Goal: Task Accomplishment & Management: Manage account settings

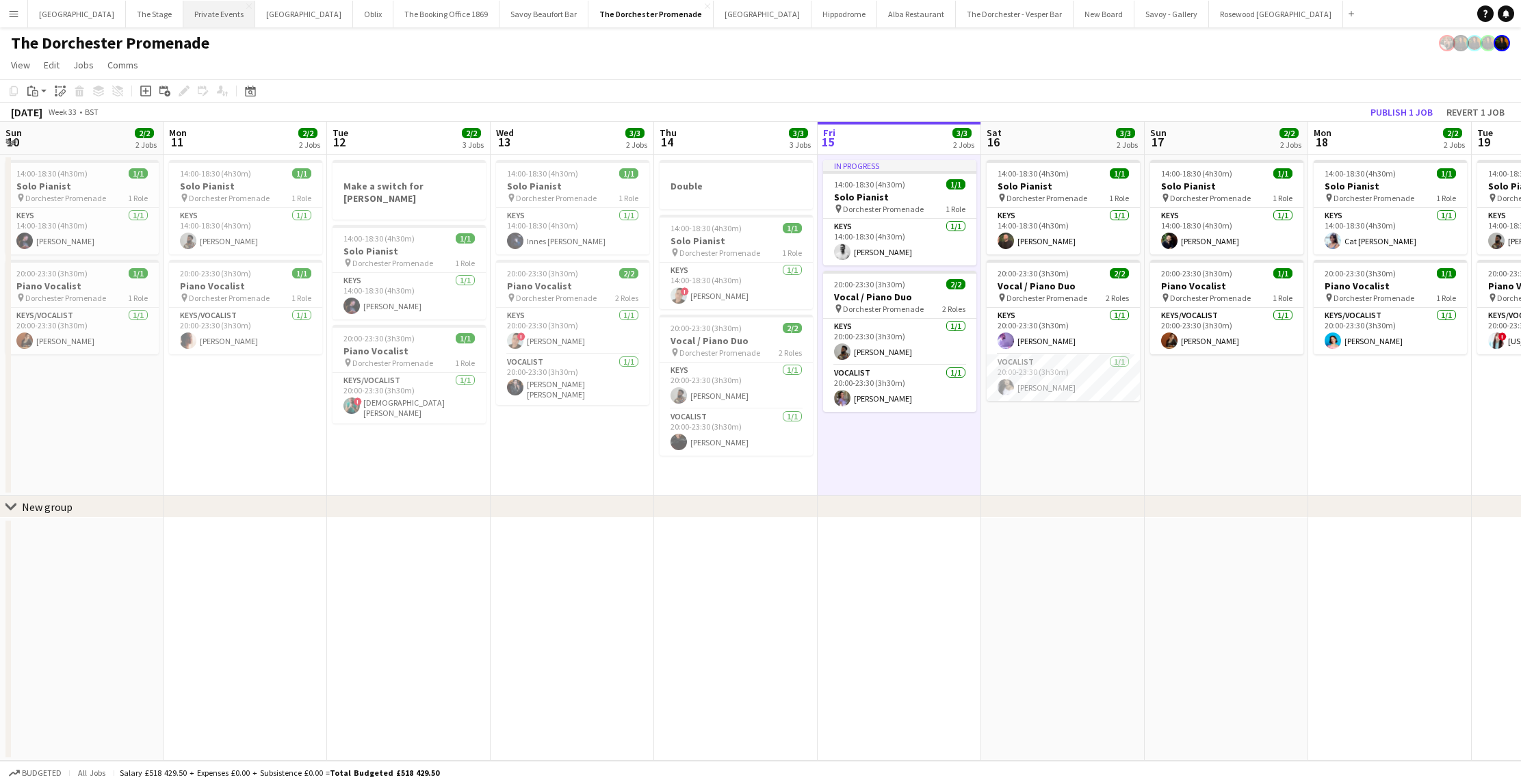
click at [194, 6] on button "Private Events Close" at bounding box center [220, 14] width 72 height 27
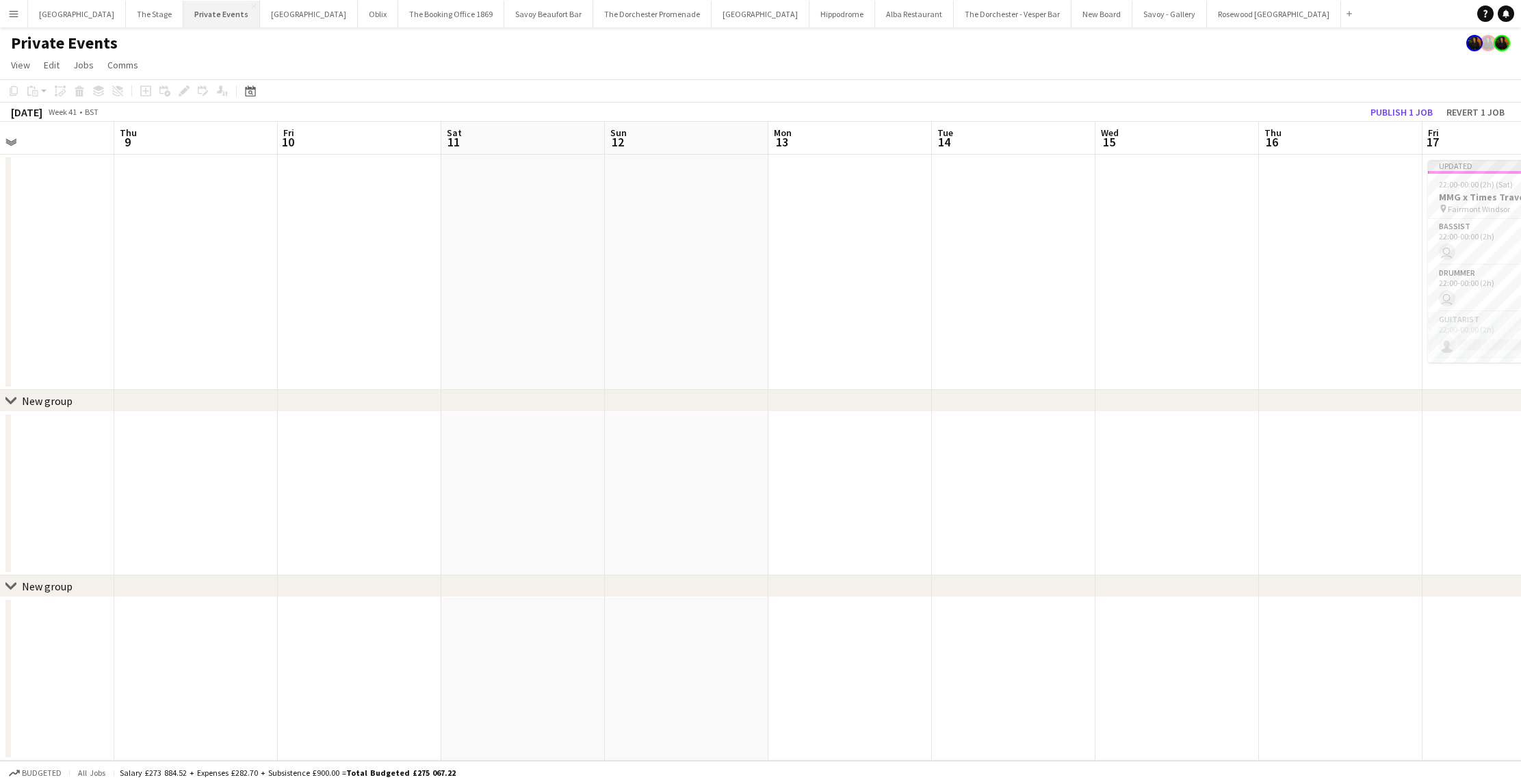
scroll to position [0, 336]
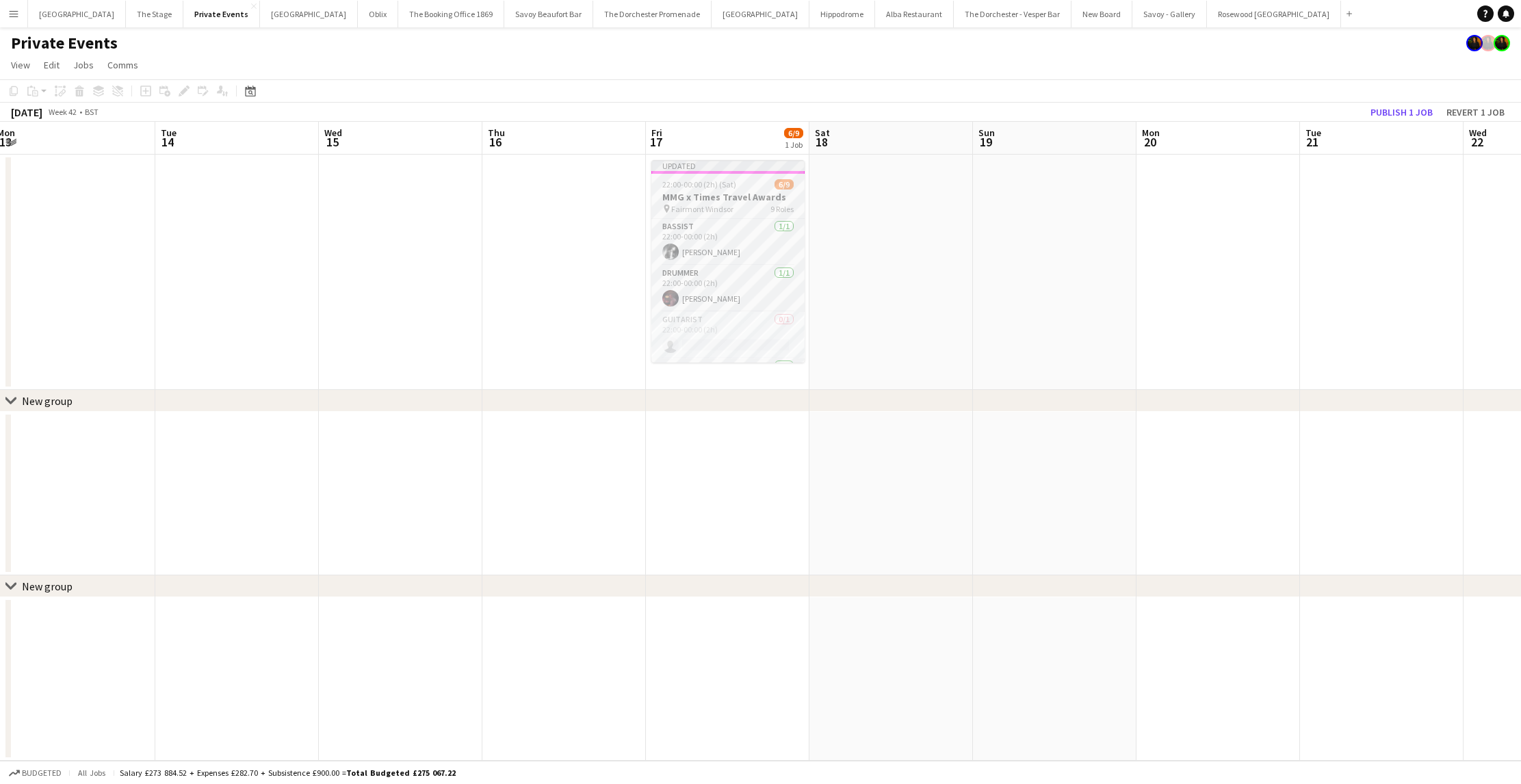
click at [732, 186] on span "22:00-00:00 (2h) (Sat)" at bounding box center [699, 184] width 74 height 10
click at [185, 89] on icon at bounding box center [184, 91] width 7 height 7
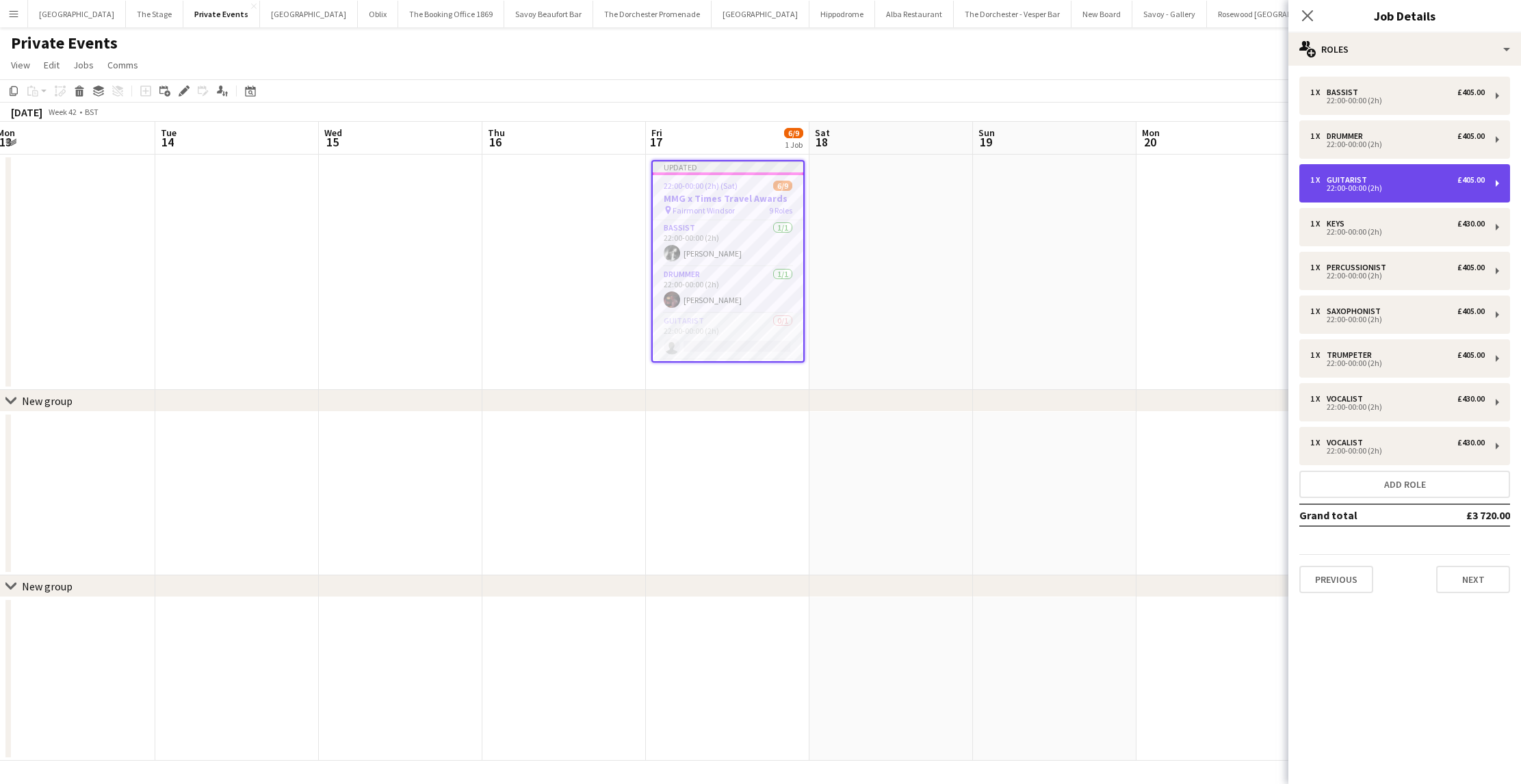
click at [1362, 190] on div "22:00-00:00 (2h)" at bounding box center [1397, 189] width 174 height 7
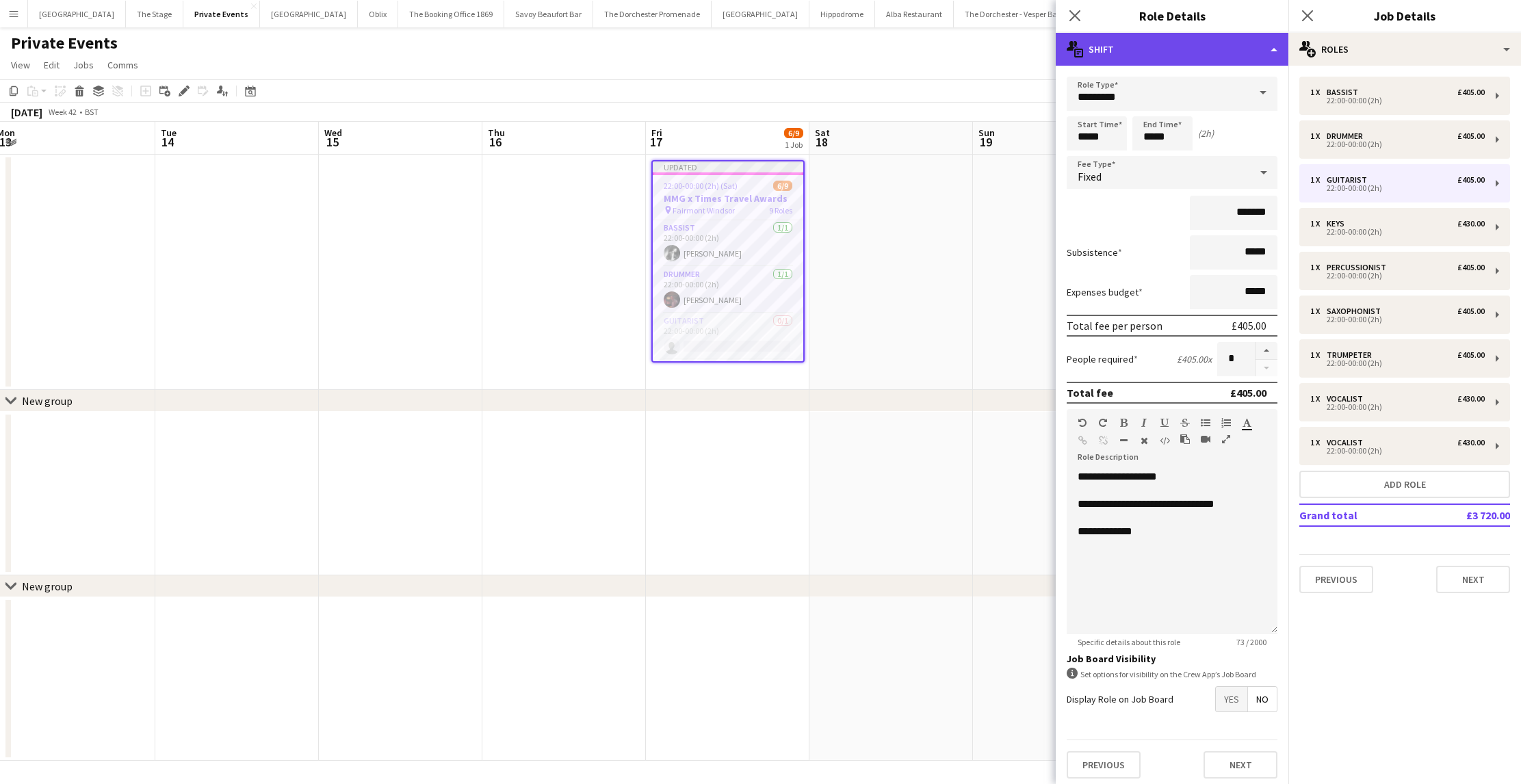
click at [1164, 44] on div "multiple-actions-text Shift" at bounding box center [1172, 50] width 233 height 33
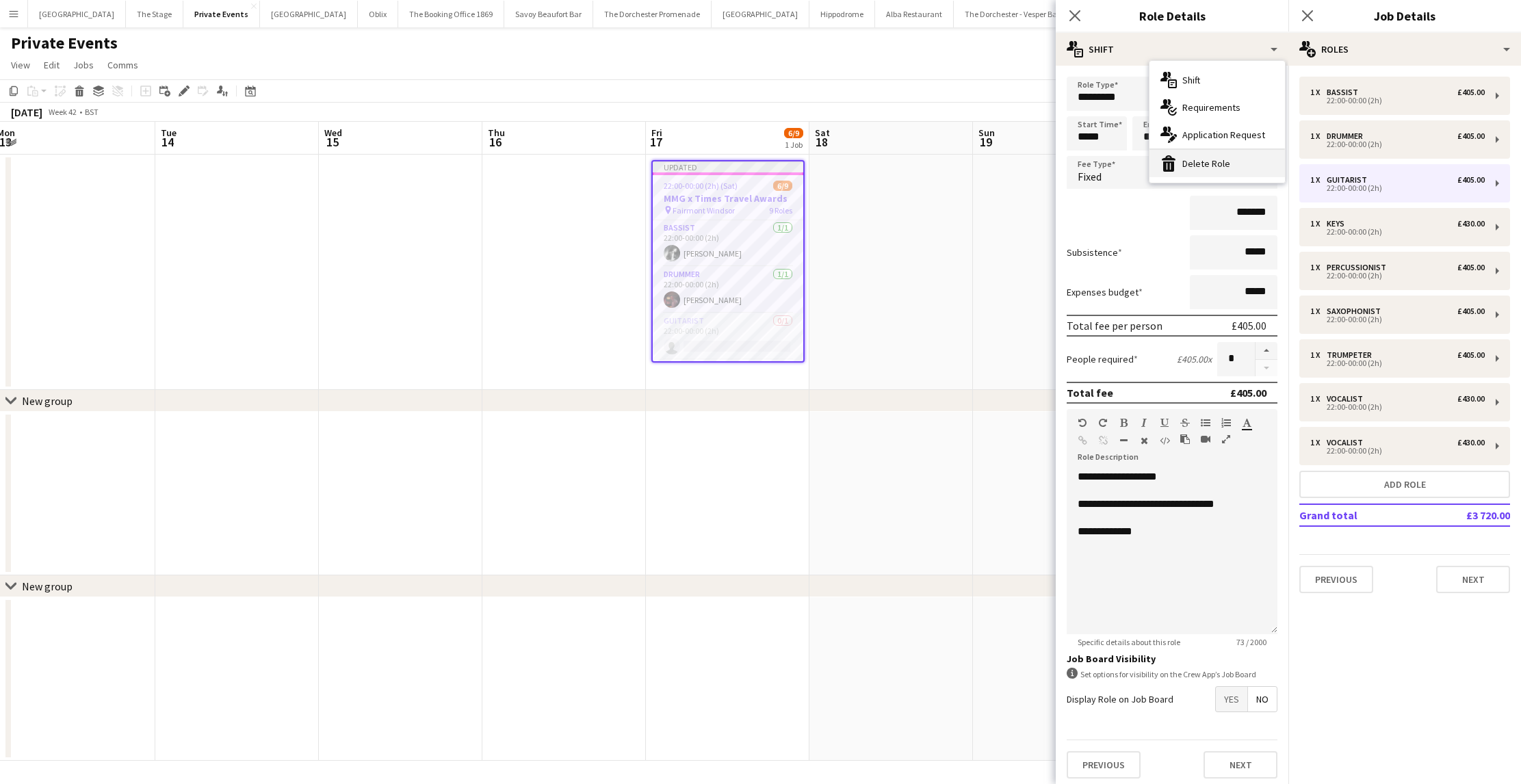
click at [1196, 163] on div "bin-2 Delete Role" at bounding box center [1217, 163] width 135 height 27
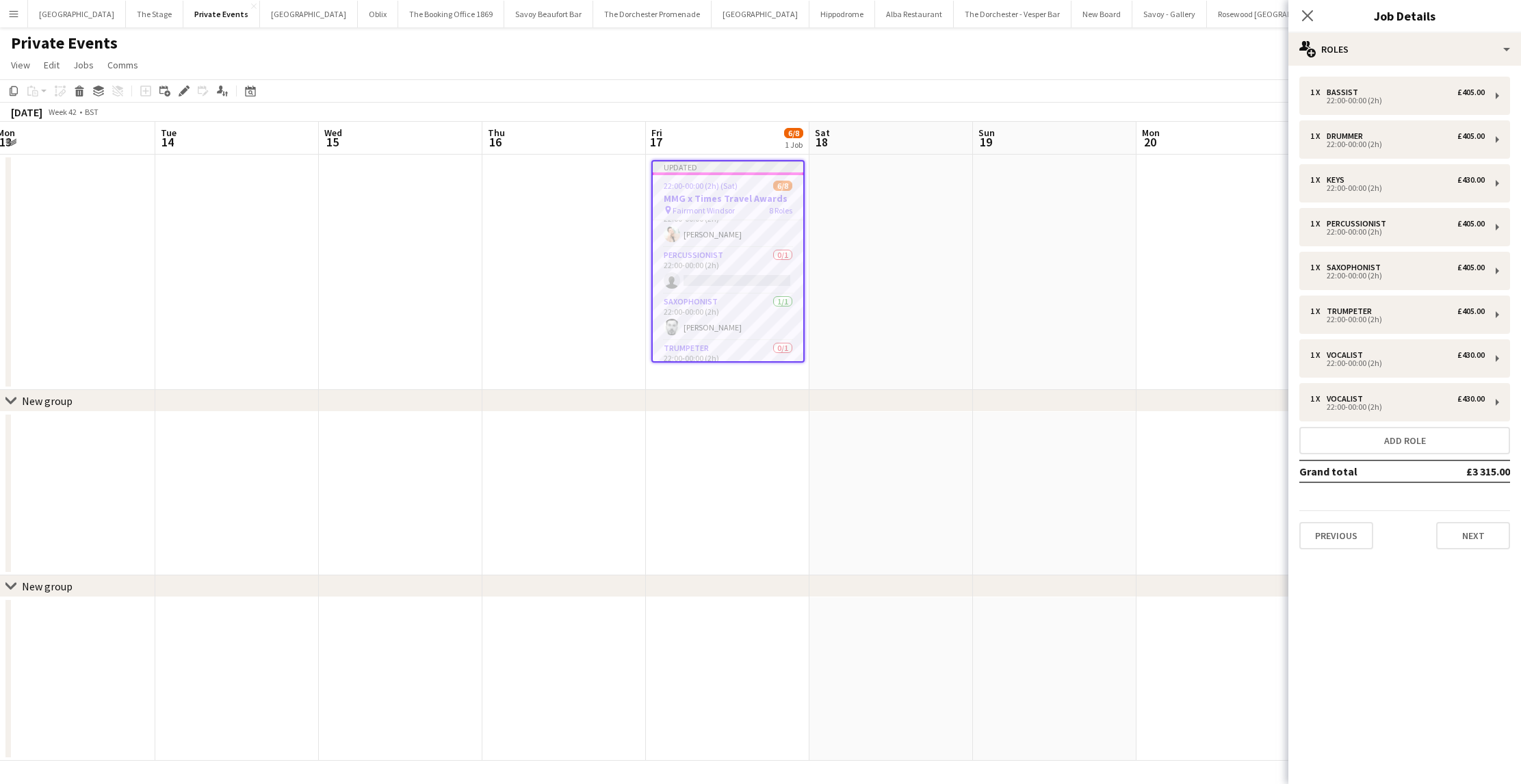
scroll to position [112, 0]
click at [1347, 319] on div "22:00-00:00 (2h)" at bounding box center [1397, 320] width 174 height 7
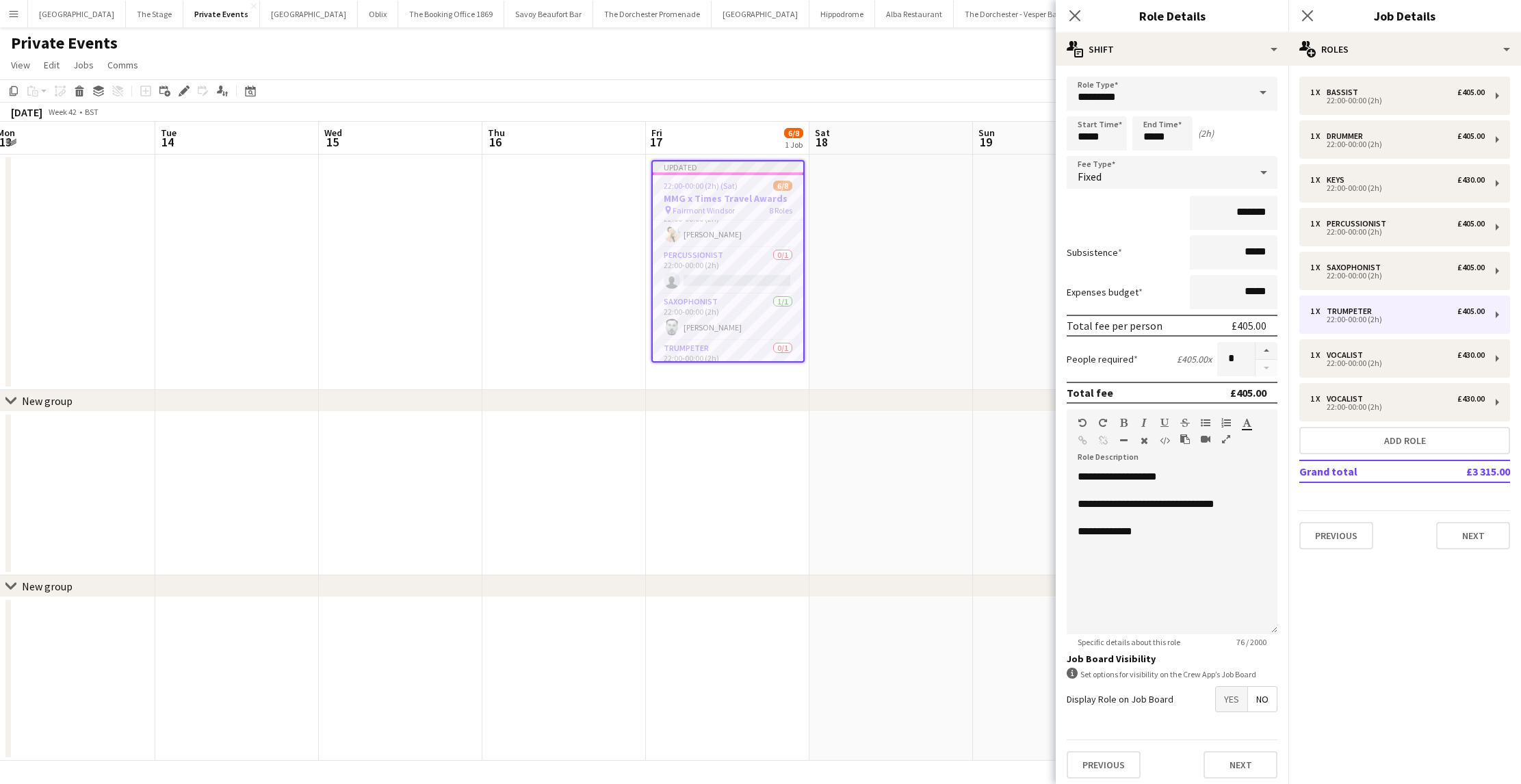
click at [959, 150] on app-board-header-date "Sat 18" at bounding box center [891, 138] width 163 height 33
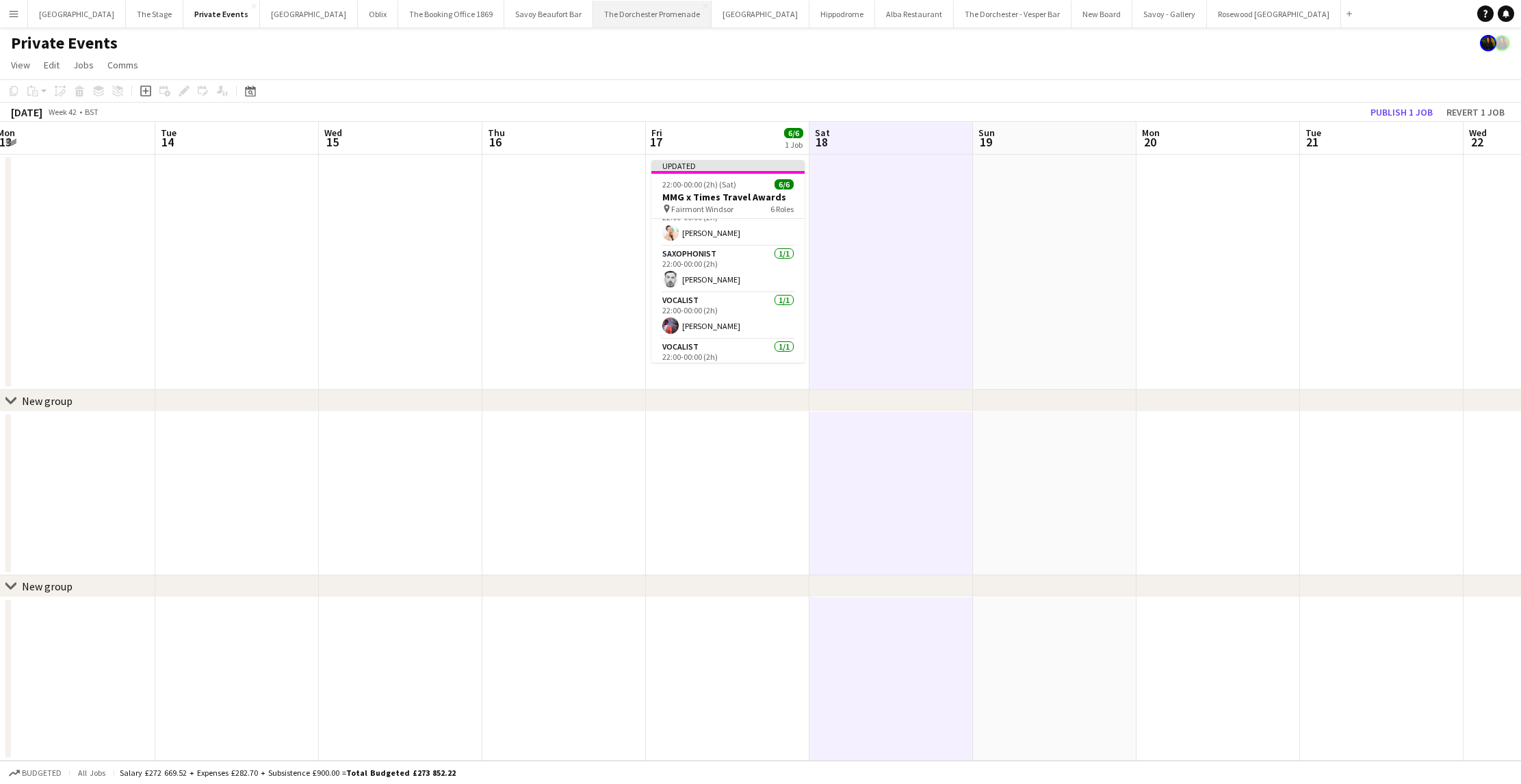
click at [603, 14] on button "The Dorchester Promenade Close" at bounding box center [652, 14] width 118 height 27
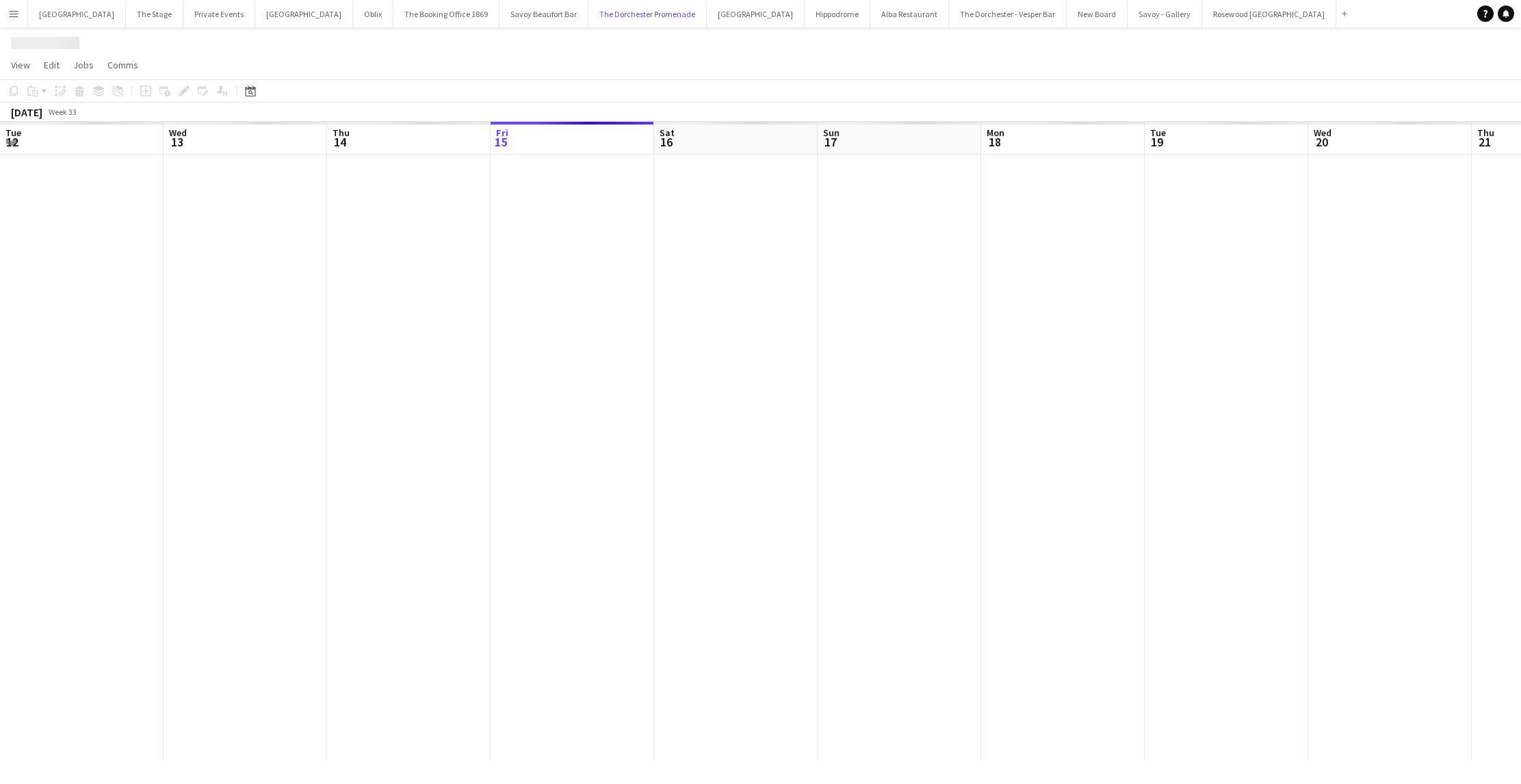
scroll to position [0, 327]
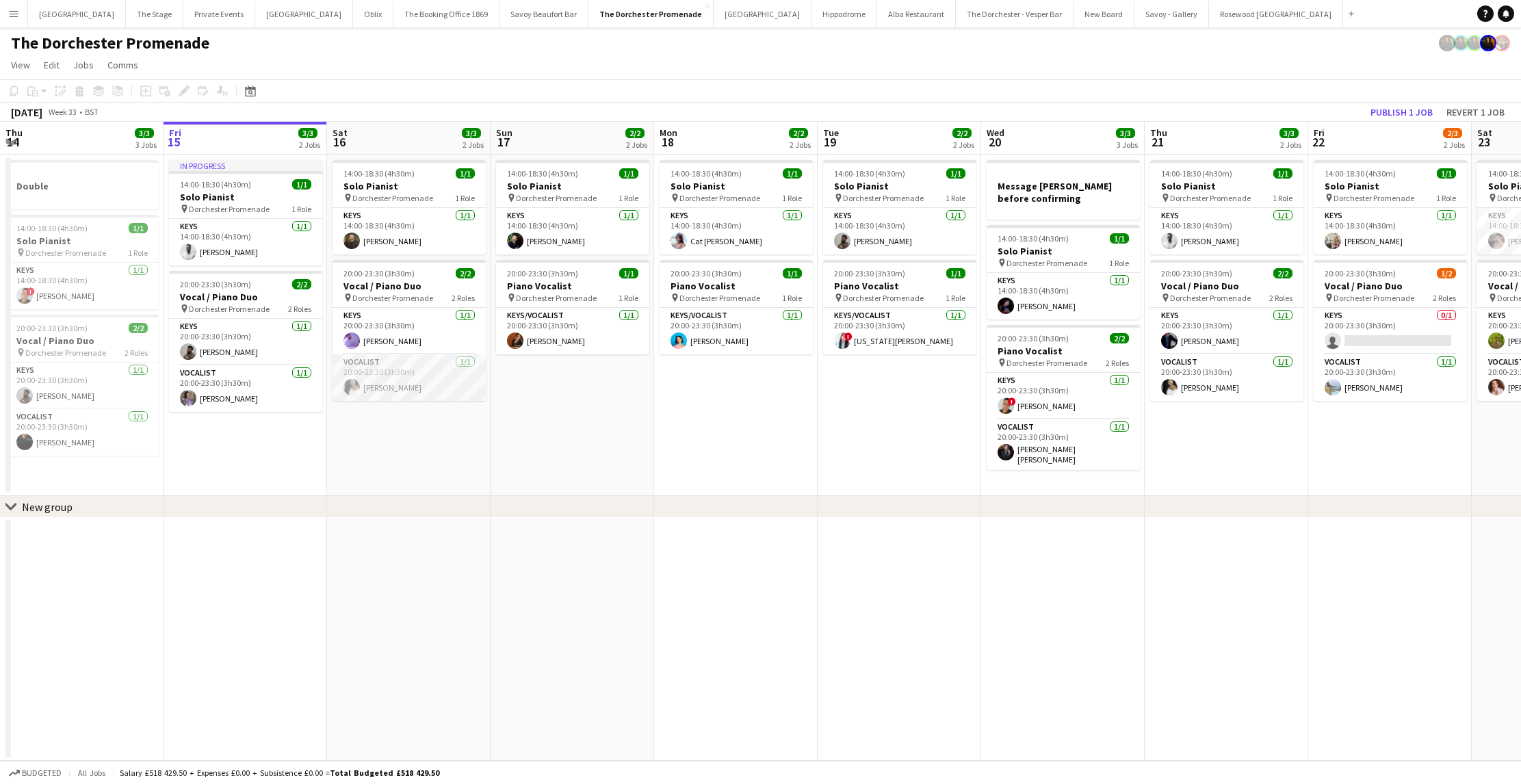
click at [401, 377] on app-card-role "Vocalist [DATE] 20:00-23:30 (3h30m) [PERSON_NAME]" at bounding box center [409, 377] width 153 height 47
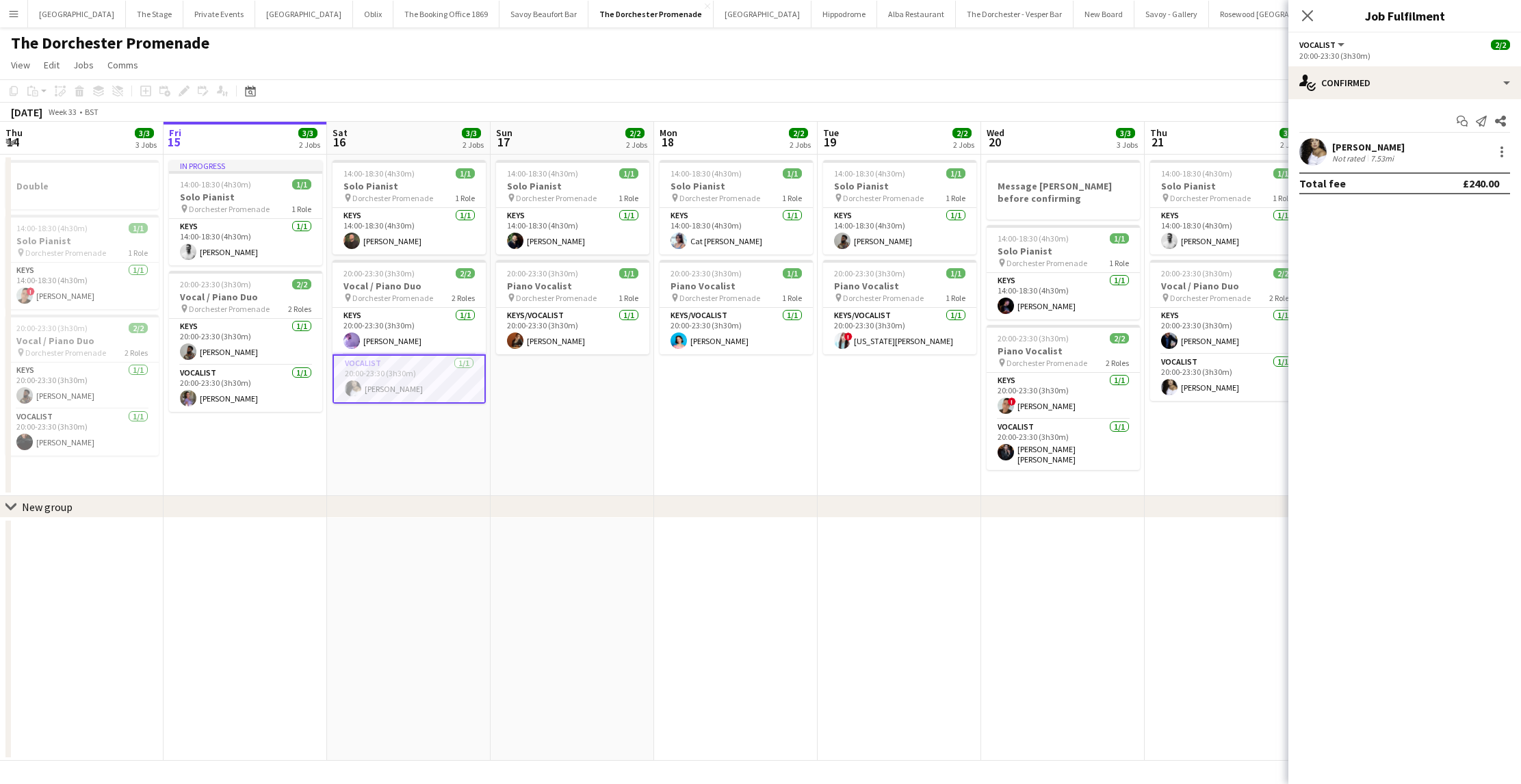
click at [439, 359] on app-card-role "Vocalist [DATE] 20:00-23:30 (3h30m) [PERSON_NAME]" at bounding box center [409, 379] width 153 height 49
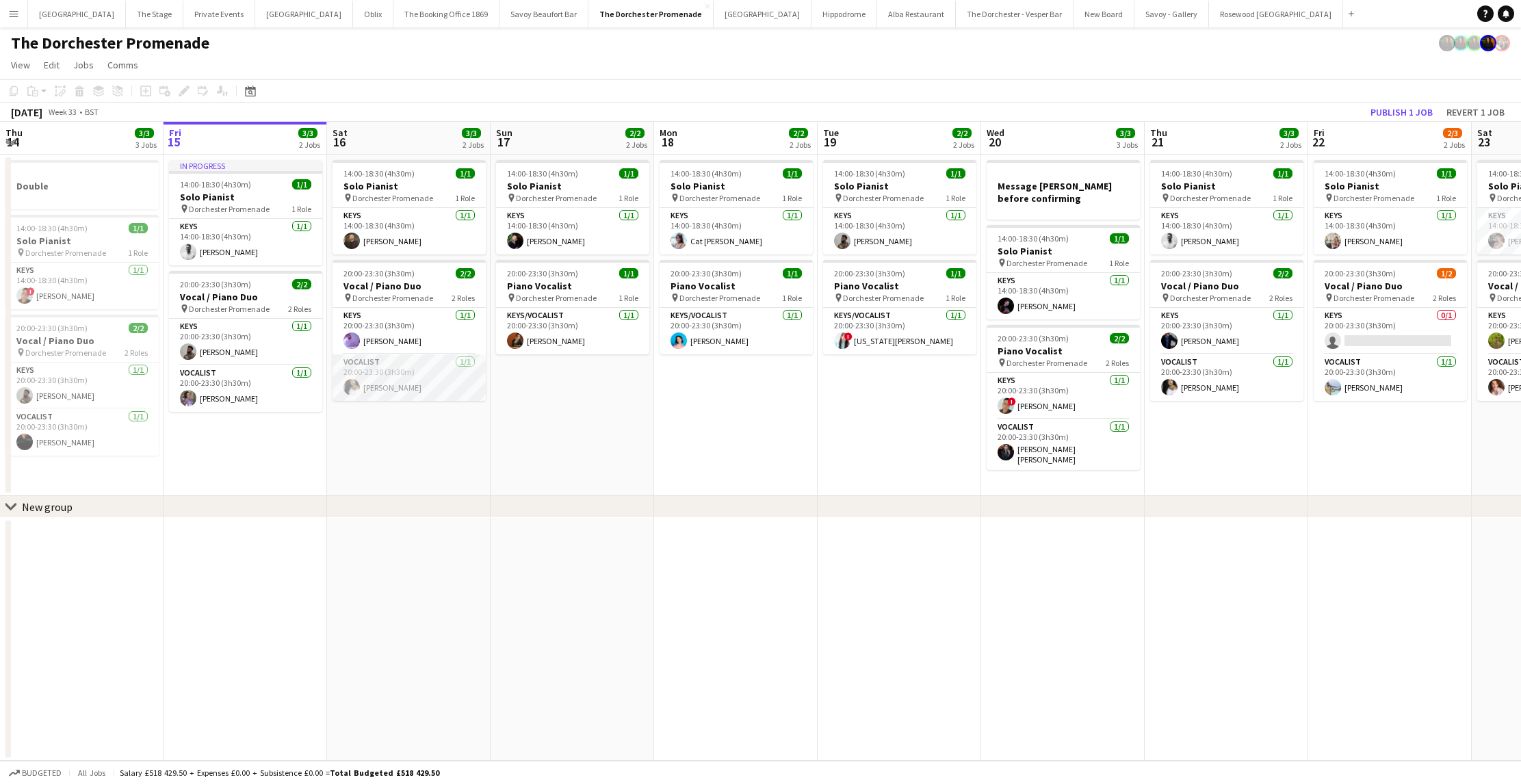
scroll to position [0, 326]
click at [440, 374] on app-card-role "Vocalist [DATE] 20:00-23:30 (3h30m) [PERSON_NAME]" at bounding box center [410, 377] width 153 height 47
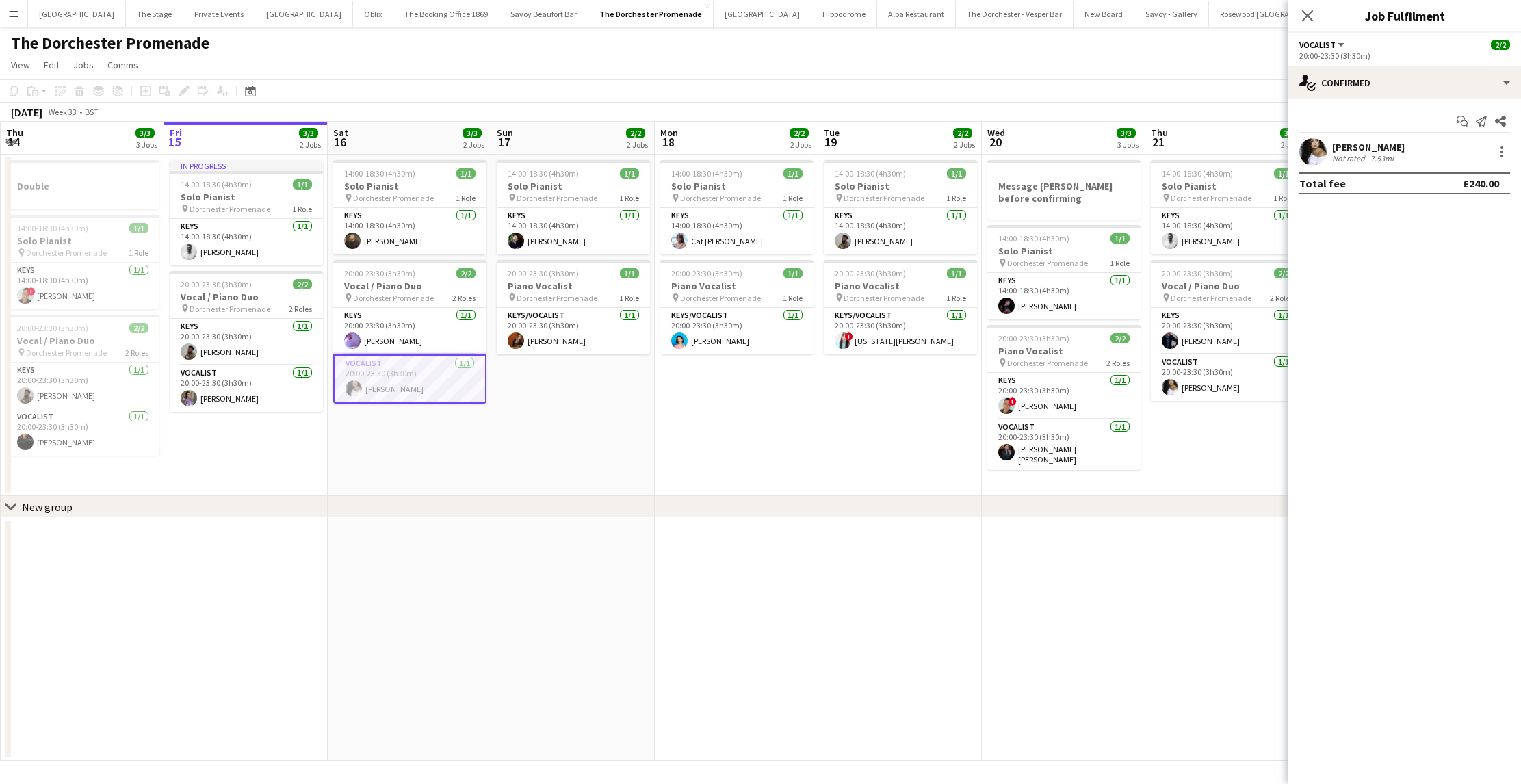
click at [1509, 164] on div "[PERSON_NAME] Not rated 7.53mi" at bounding box center [1404, 152] width 233 height 27
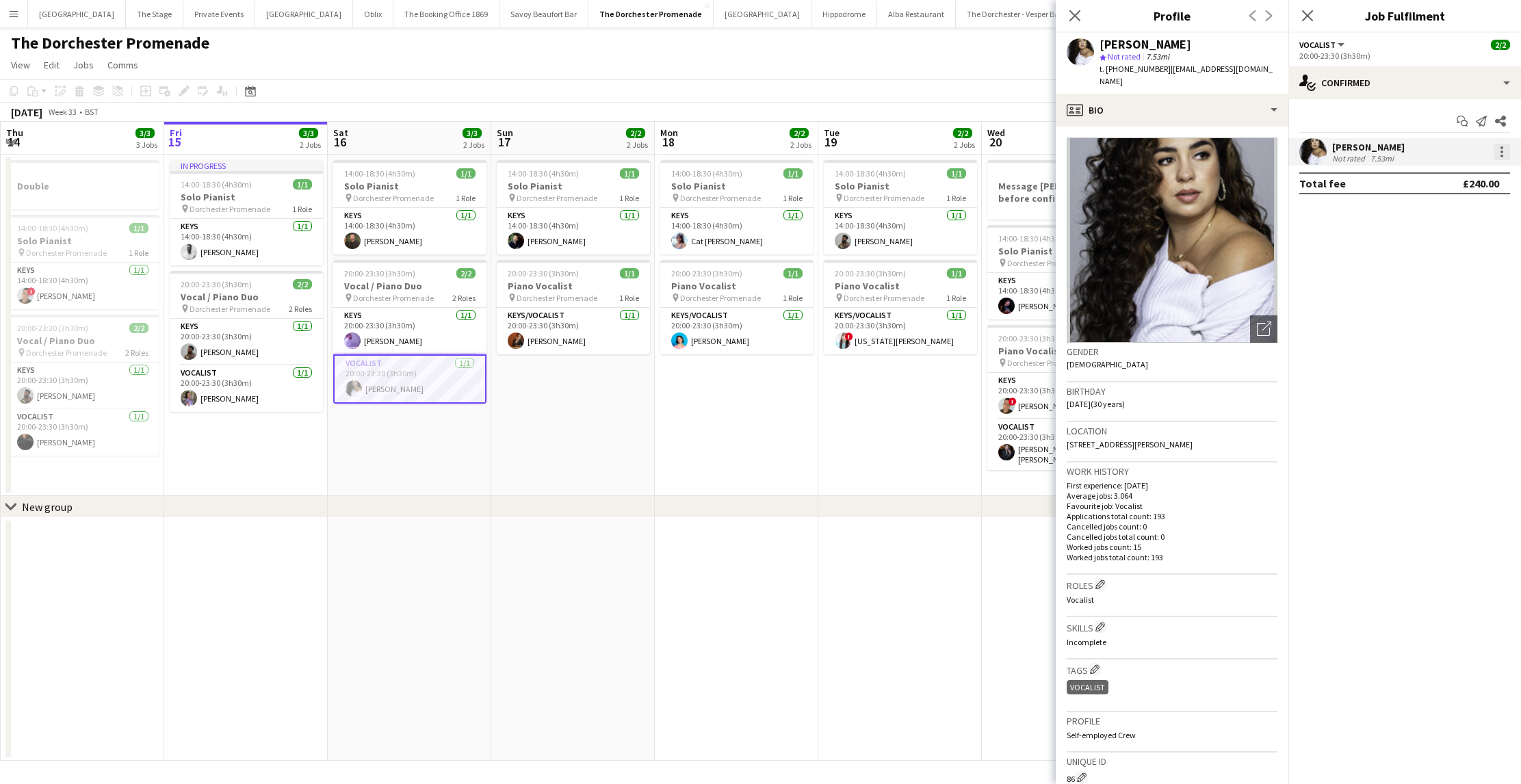
click at [1502, 153] on div at bounding box center [1502, 152] width 3 height 3
click at [1423, 311] on span "Remove" at bounding box center [1435, 308] width 41 height 12
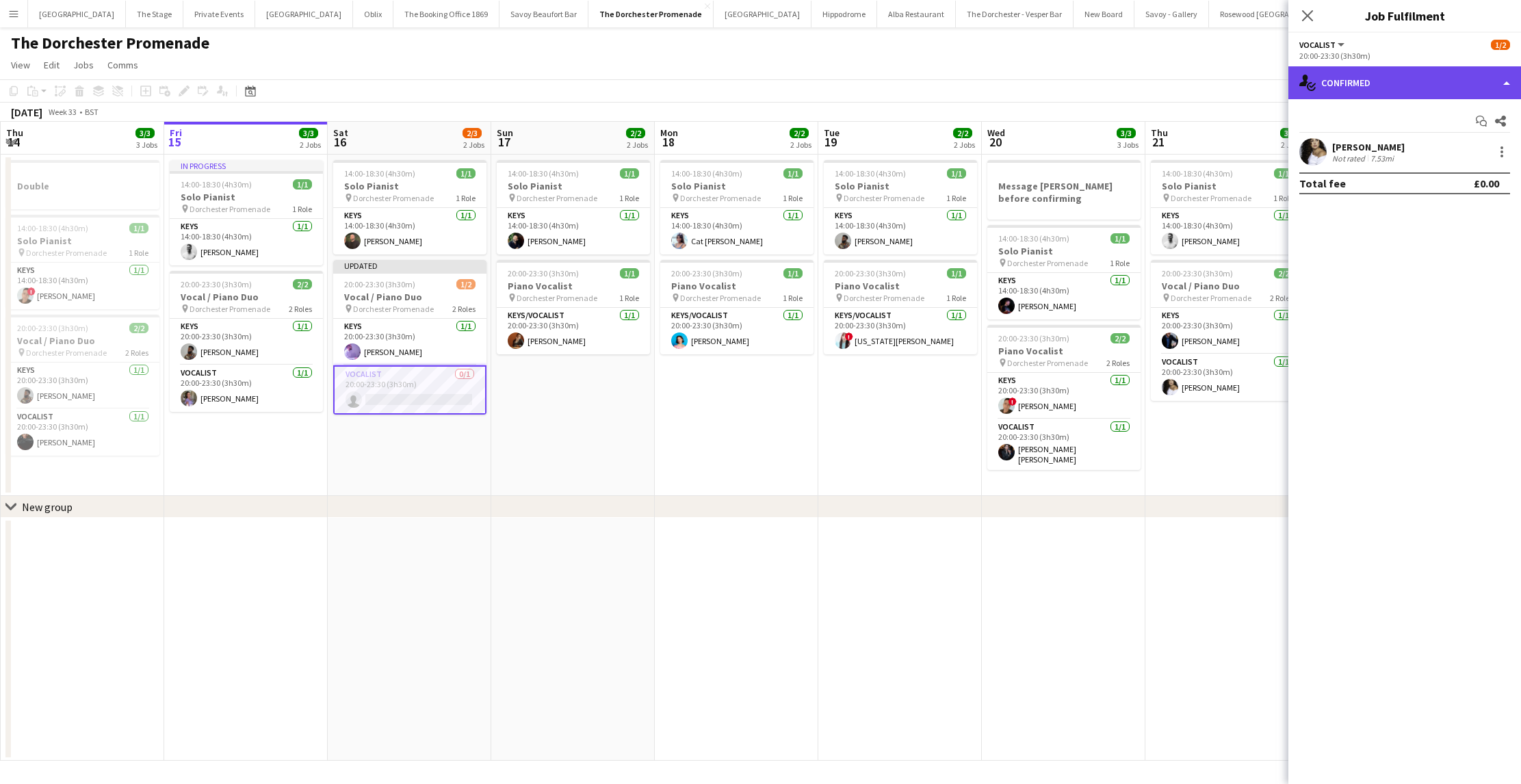
click at [1359, 86] on div "single-neutral-actions-check-2 Confirmed" at bounding box center [1404, 83] width 233 height 33
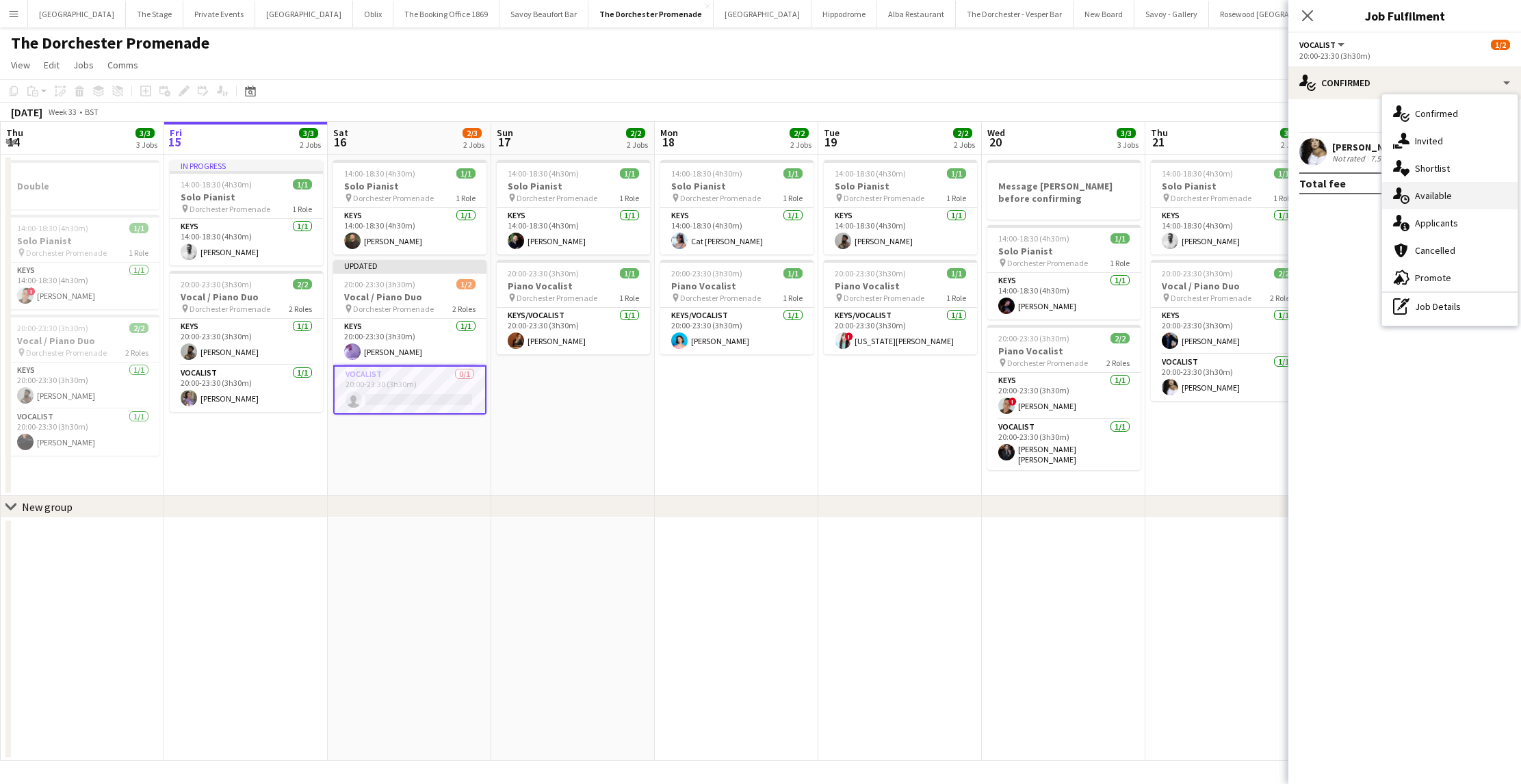
click at [1414, 200] on div "single-neutral-actions-upload Available" at bounding box center [1450, 196] width 135 height 27
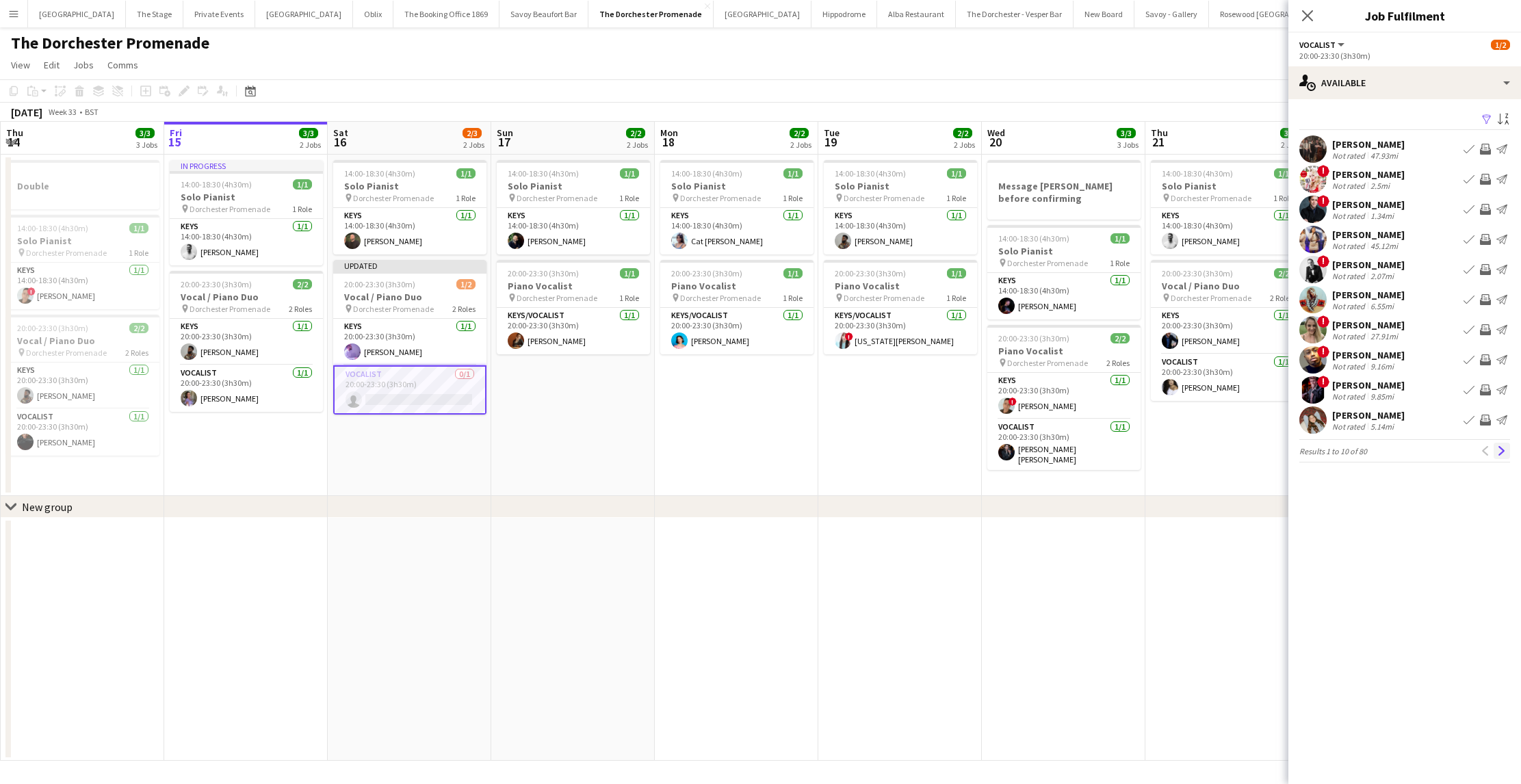
click at [1502, 452] on app-icon "Next" at bounding box center [1502, 450] width 9 height 9
click at [1502, 454] on app-icon "Next" at bounding box center [1502, 458] width 9 height 9
click at [1502, 453] on app-icon "Next" at bounding box center [1502, 450] width 9 height 9
click at [1502, 454] on app-icon "Next" at bounding box center [1502, 458] width 9 height 9
click at [1501, 455] on app-icon "Next" at bounding box center [1502, 450] width 9 height 9
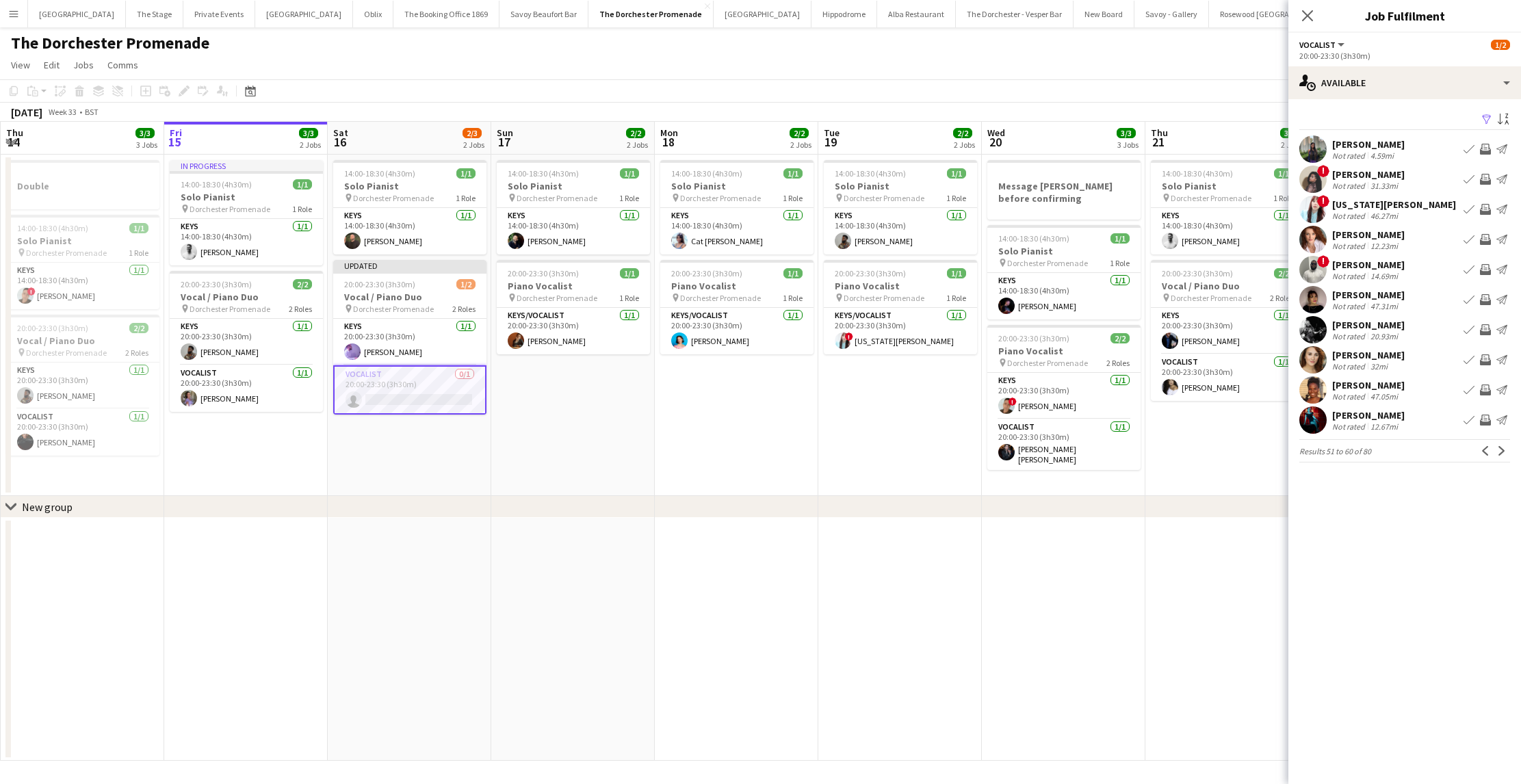
click at [1501, 455] on app-icon "Next" at bounding box center [1502, 450] width 9 height 9
click at [1501, 456] on button "Next" at bounding box center [1502, 451] width 17 height 17
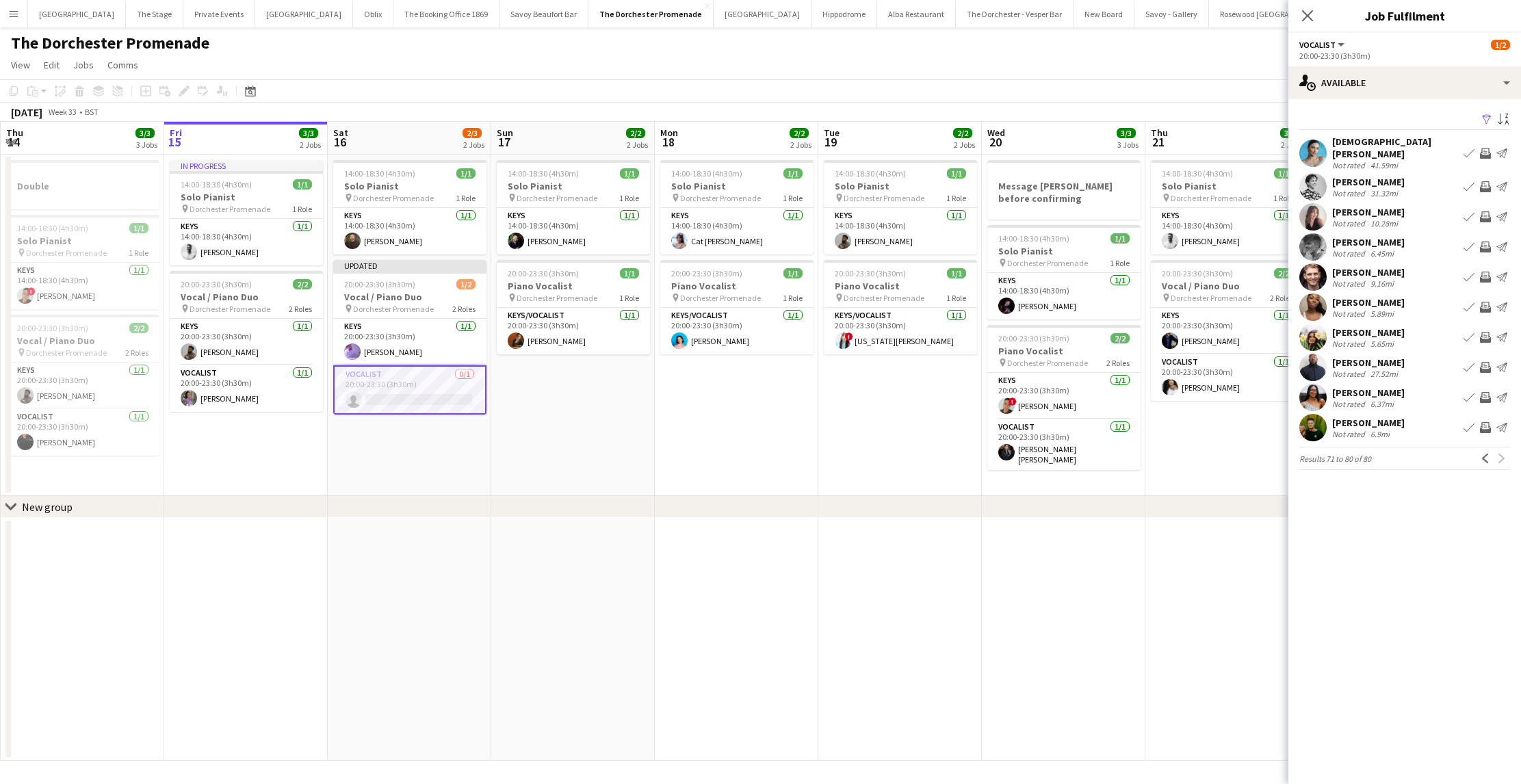
click at [1500, 456] on div "Previous Next" at bounding box center [1494, 458] width 33 height 17
click at [1488, 454] on app-icon "Previous" at bounding box center [1485, 458] width 9 height 9
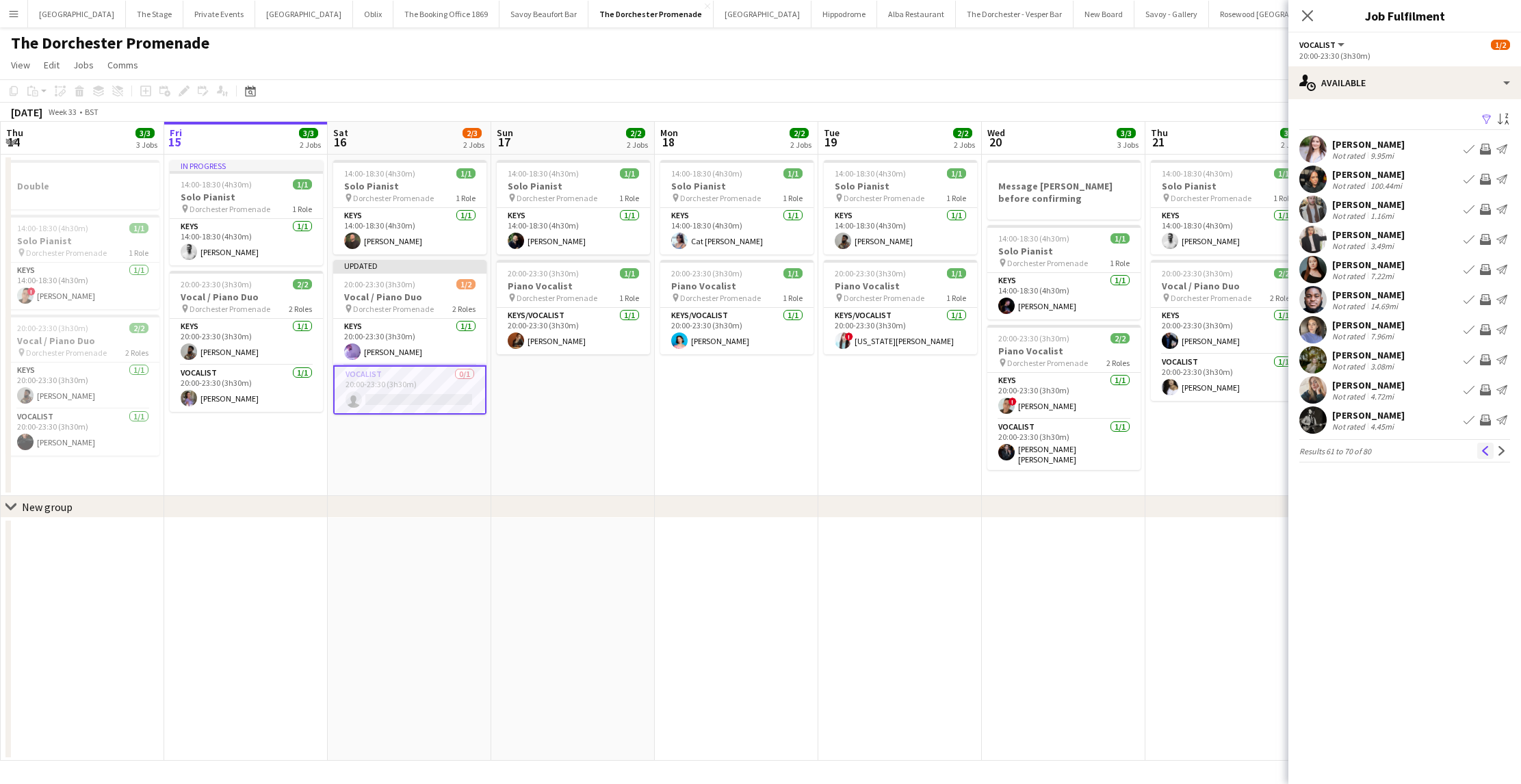
click at [1483, 454] on app-icon "Previous" at bounding box center [1485, 450] width 9 height 9
click at [1468, 181] on app-icon "Book crew" at bounding box center [1468, 179] width 11 height 11
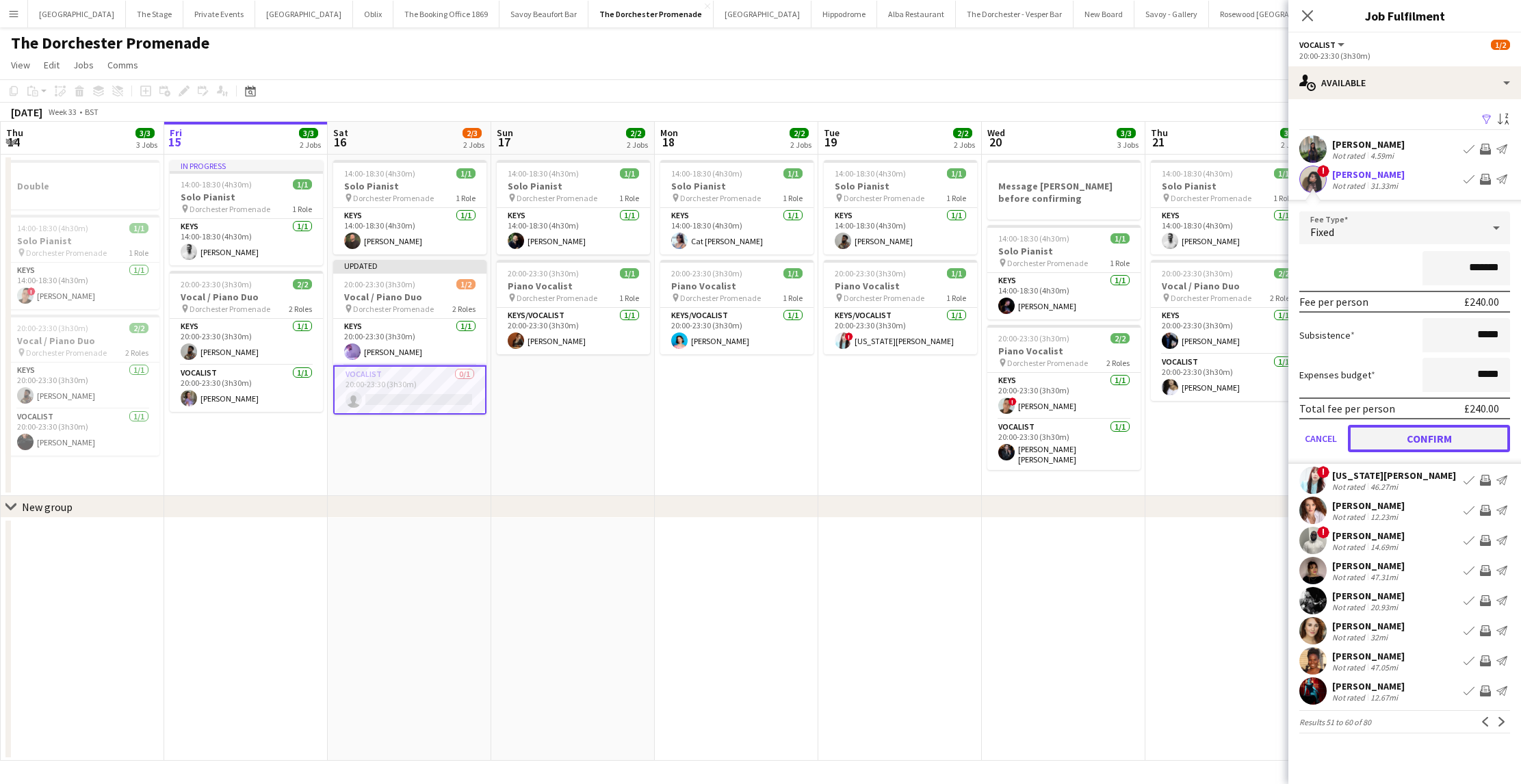
click at [1376, 445] on button "Confirm" at bounding box center [1429, 438] width 162 height 27
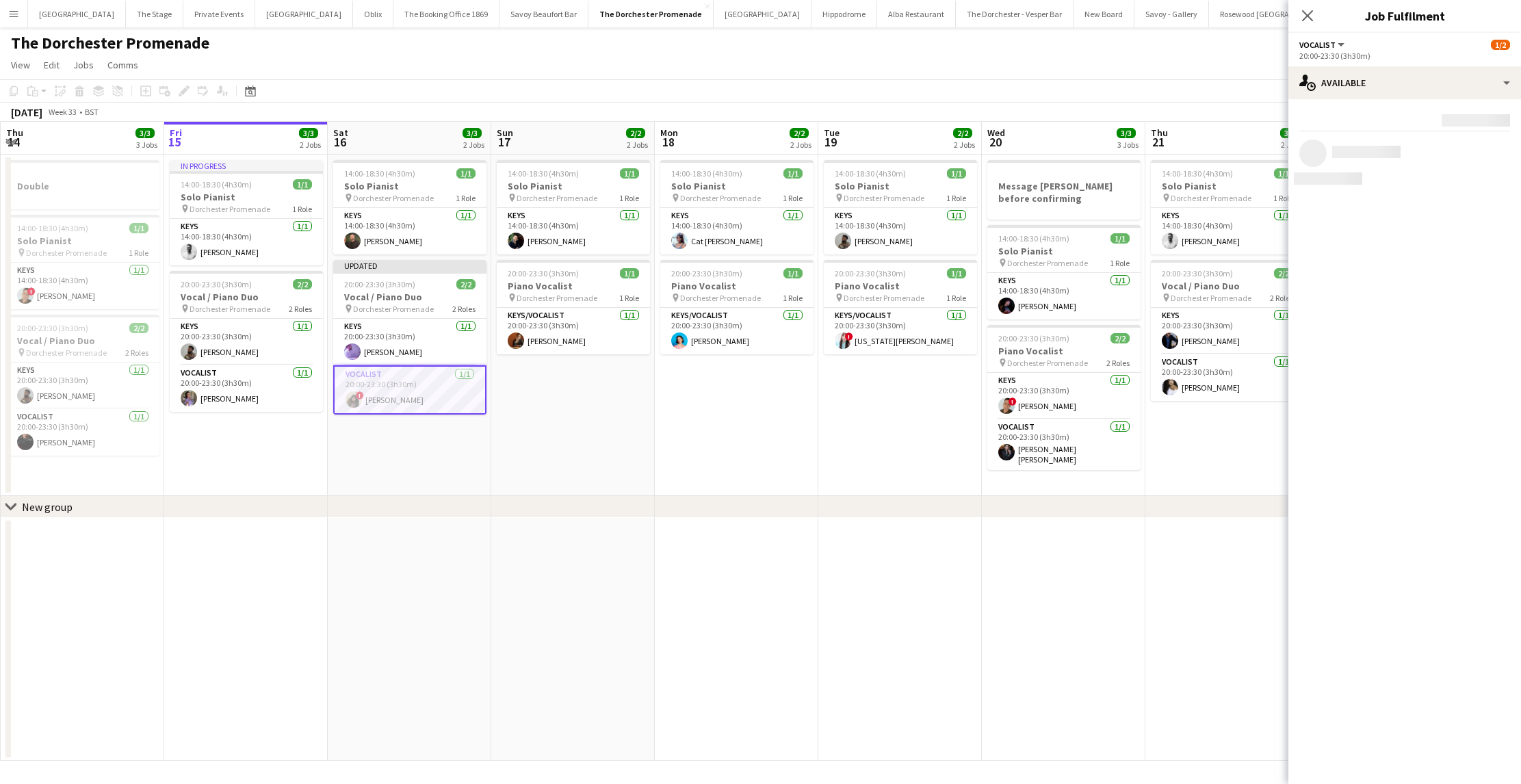
click at [621, 440] on app-date-cell "14:00-18:30 (4h30m) 1/1 Solo Pianist pin Dorchester Promenade 1 Role Keys [DATE…" at bounding box center [573, 325] width 163 height 341
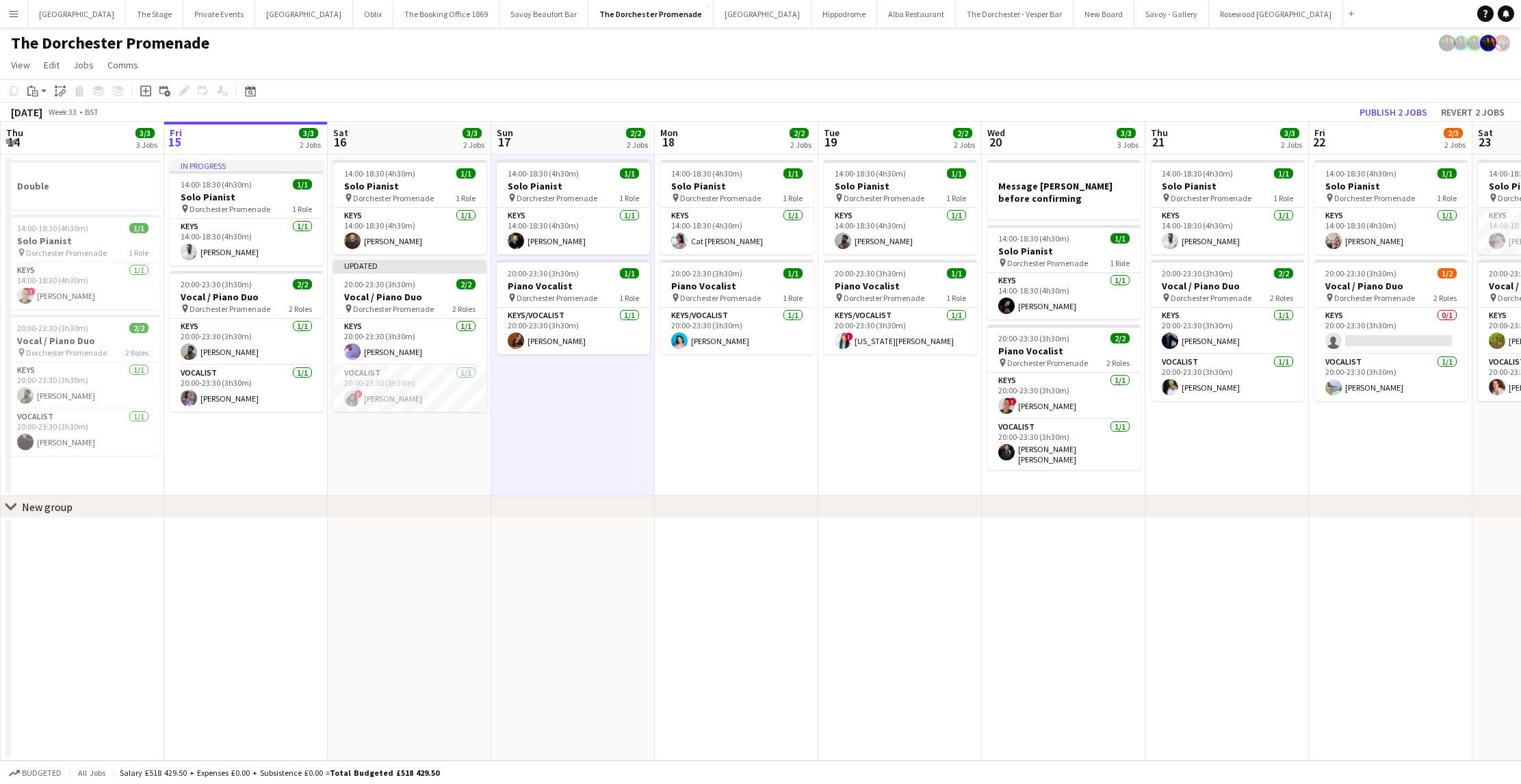
scroll to position [0, 327]
click at [397, 316] on app-job-card "Updated 20:00-23:30 (3h30m) 2/2 Vocal / Piano Duo pin Dorchester Promenade 2 Ro…" at bounding box center [409, 335] width 153 height 152
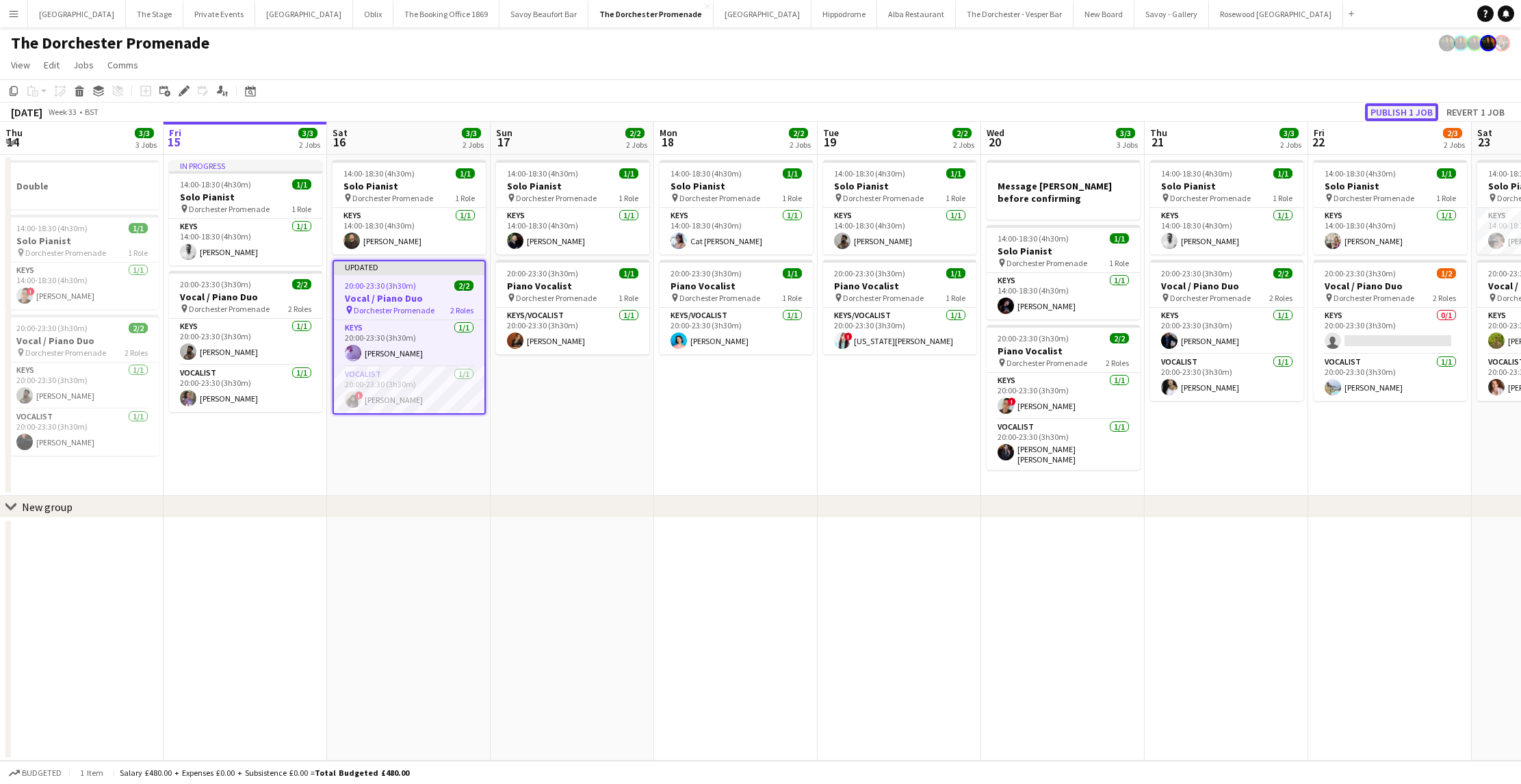
click at [1380, 109] on button "Publish 1 job" at bounding box center [1401, 112] width 73 height 18
click at [395, 280] on app-job-card "20:00-23:30 (3h30m) 2/2 Vocal / Piano Duo pin Dorchester Promenade 2 Roles Keys…" at bounding box center [409, 332] width 153 height 144
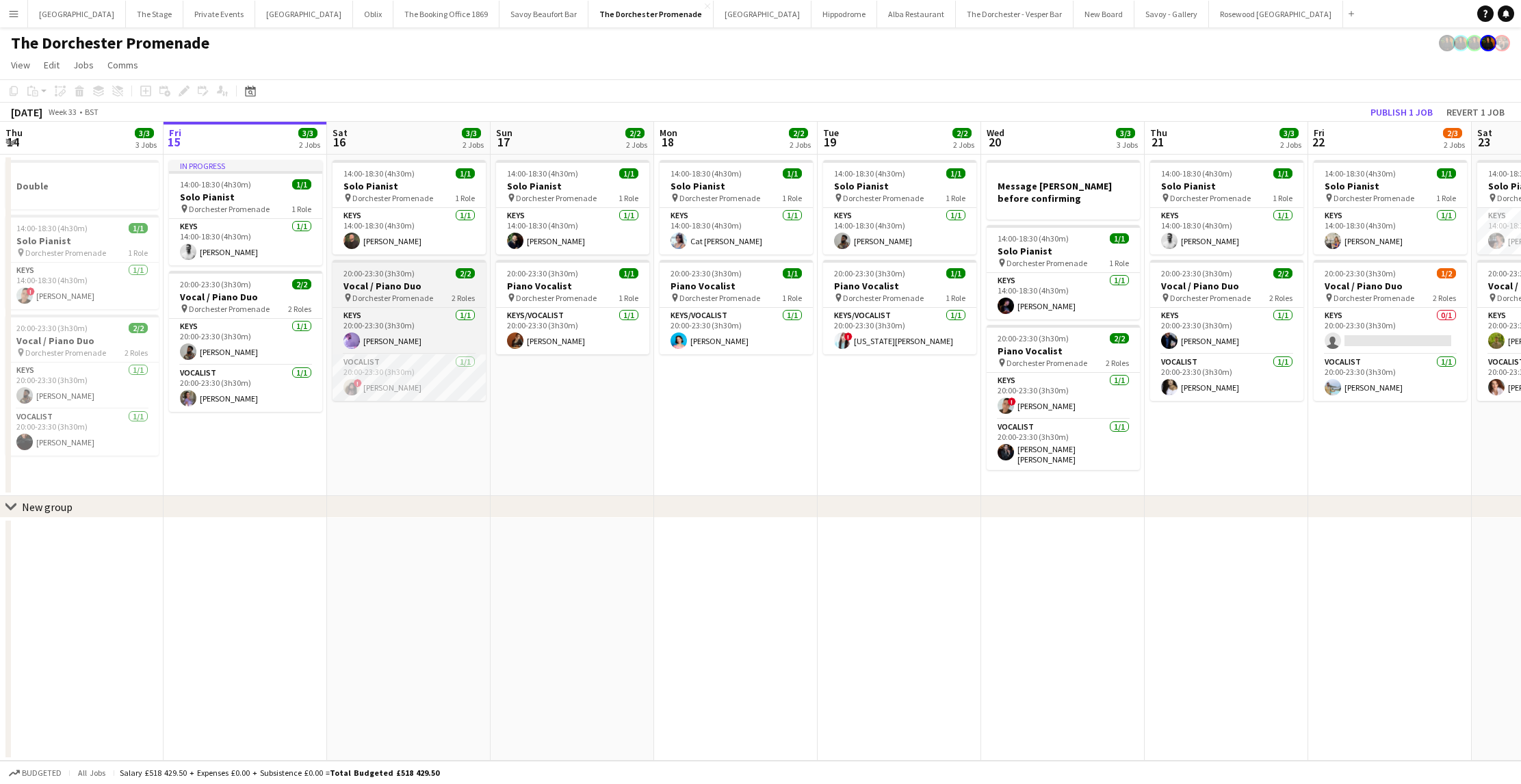
click at [366, 271] on span "20:00-23:30 (3h30m)" at bounding box center [379, 273] width 71 height 10
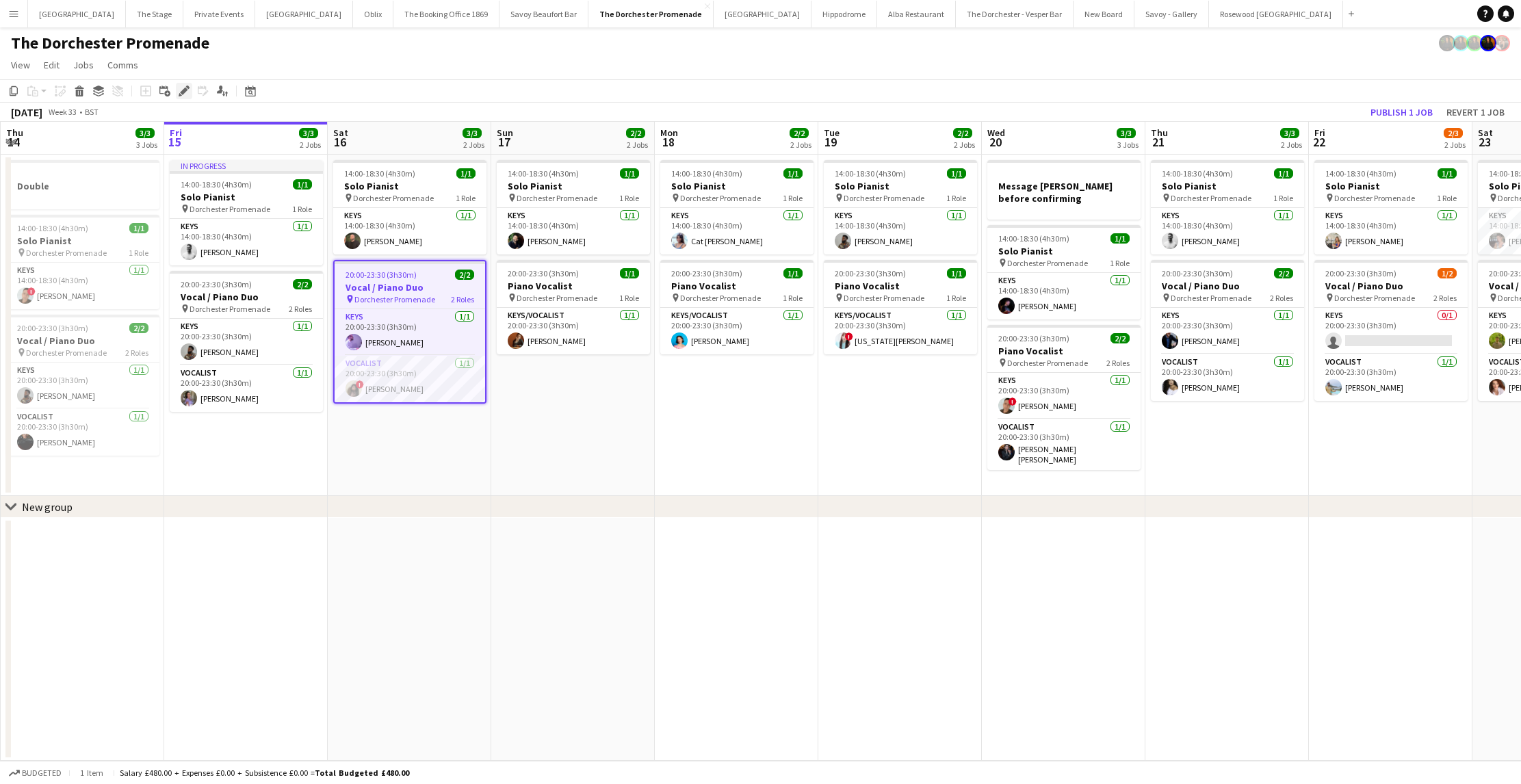
click at [187, 85] on div "Edit" at bounding box center [184, 91] width 17 height 17
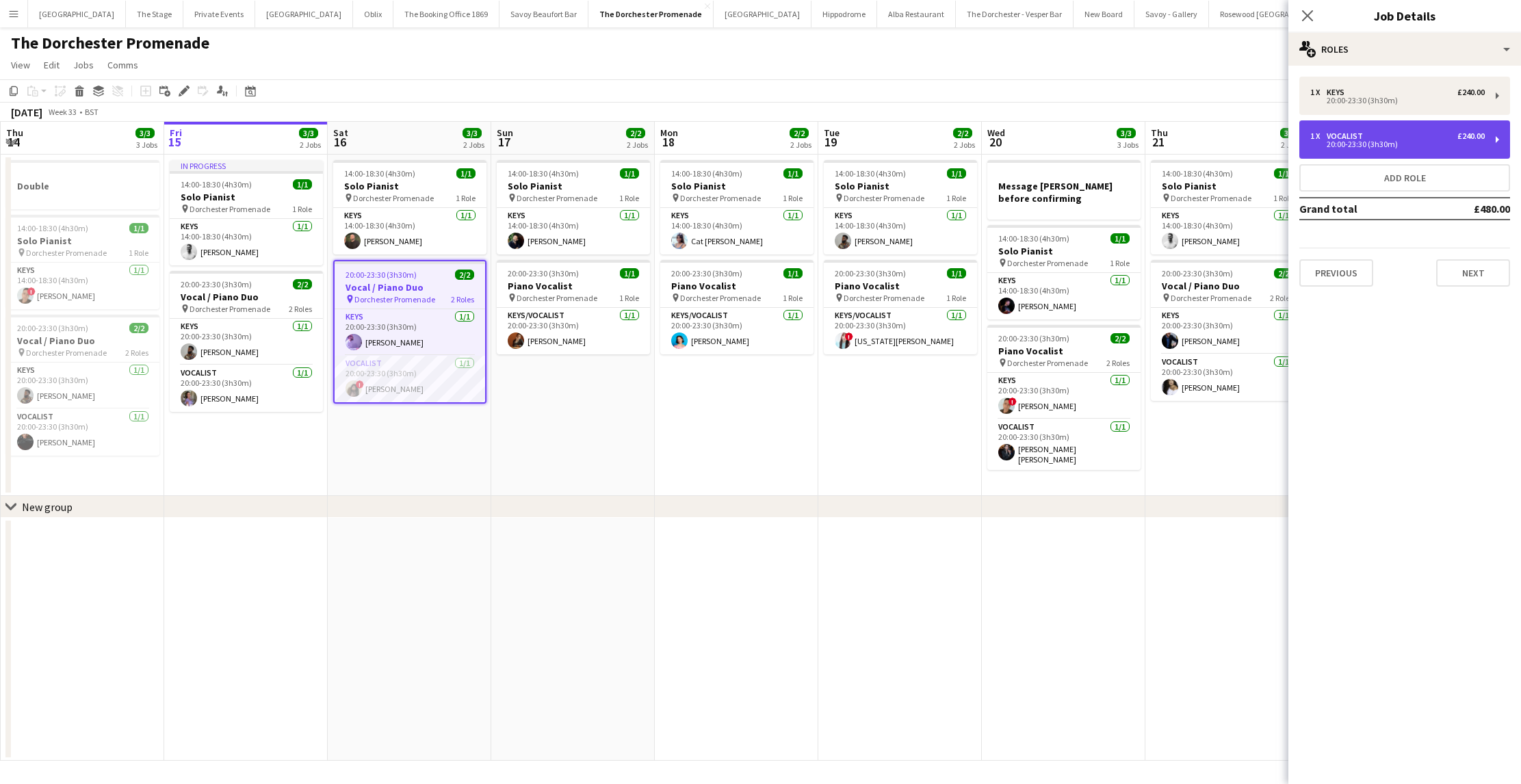
click at [1333, 133] on div "Vocalist" at bounding box center [1347, 135] width 42 height 9
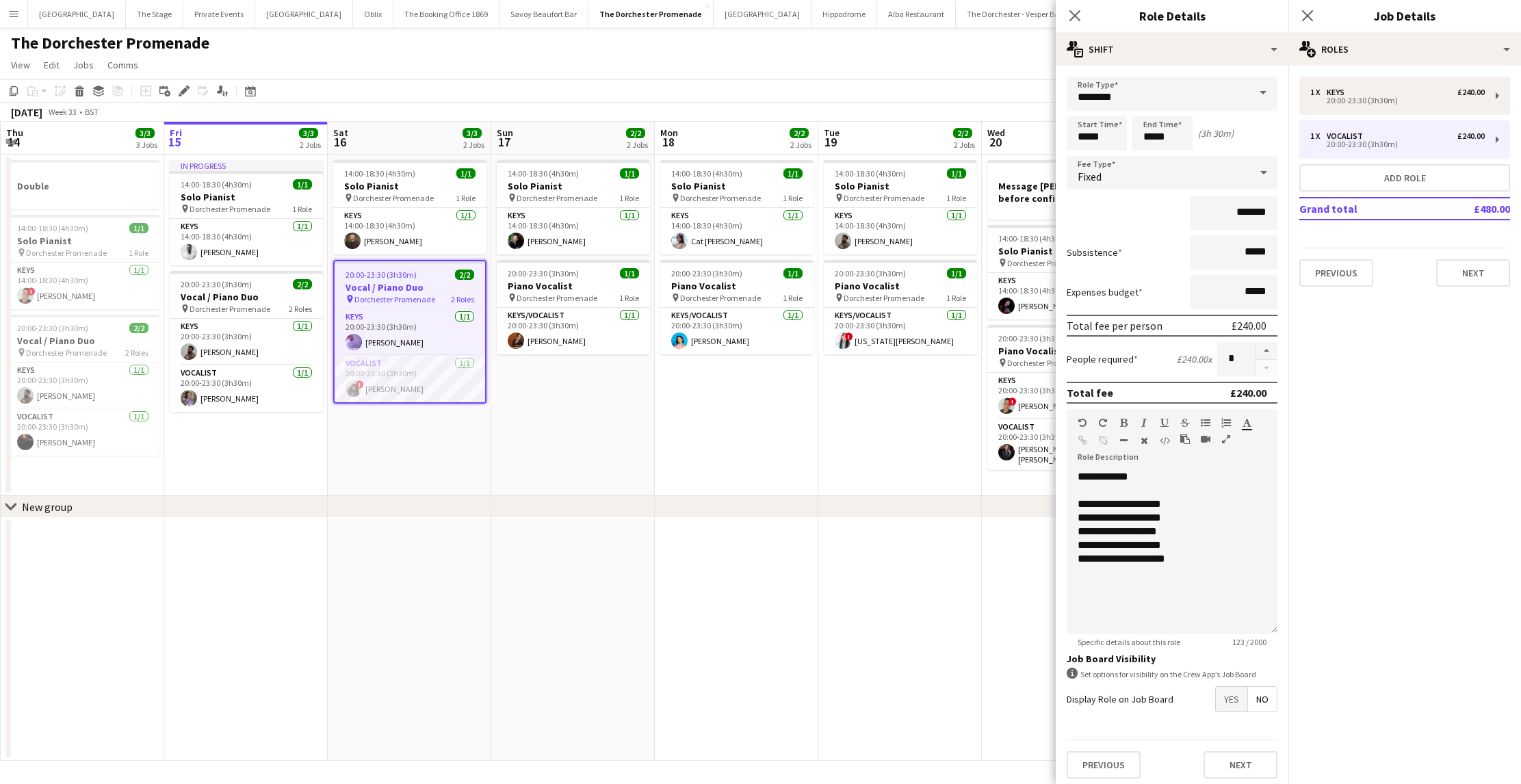
click at [442, 429] on app-date-cell "14:00-18:30 (4h30m) 1/1 Solo Pianist pin Dorchester Promenade 1 Role Keys [DATE…" at bounding box center [409, 325] width 163 height 341
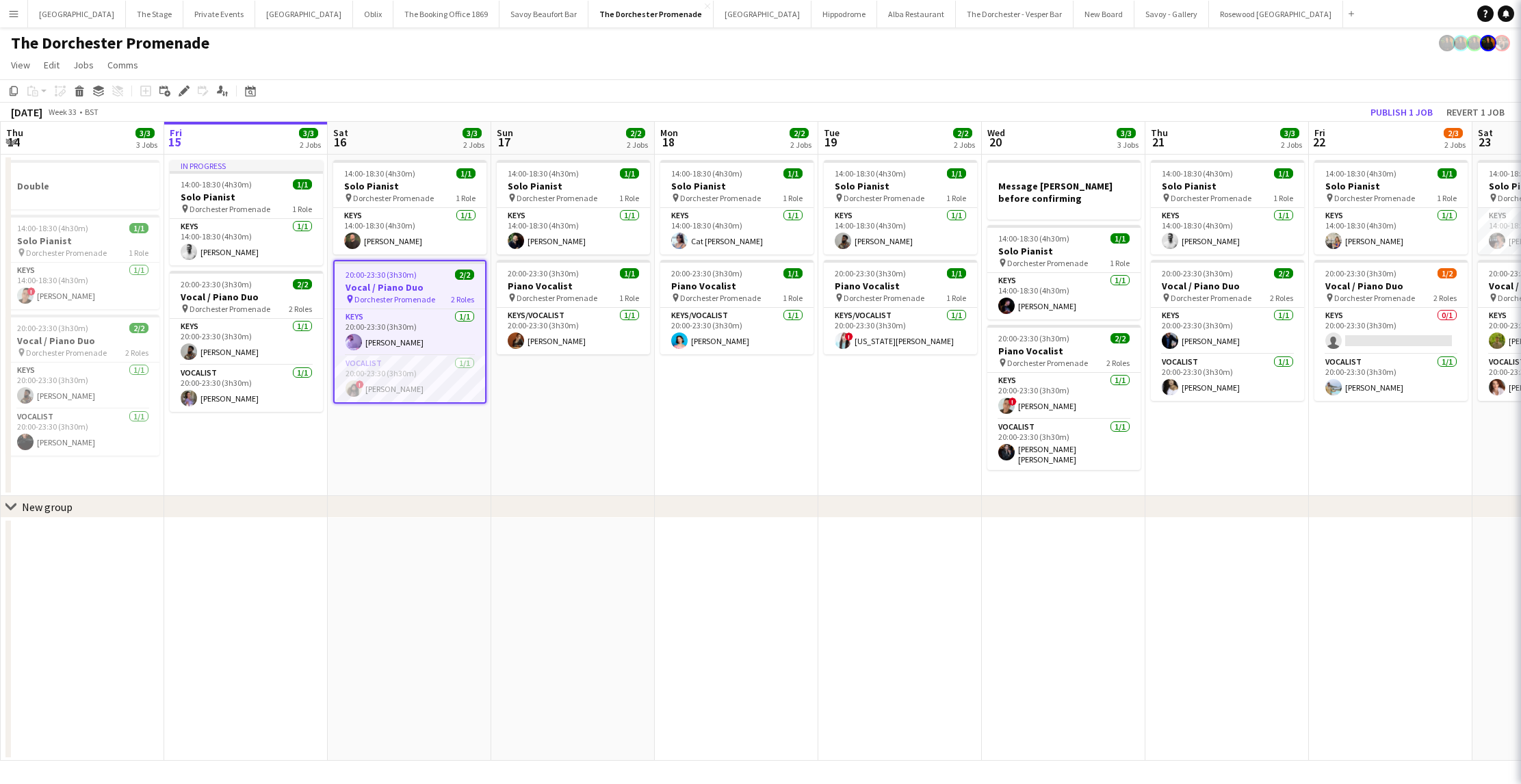
scroll to position [0, 327]
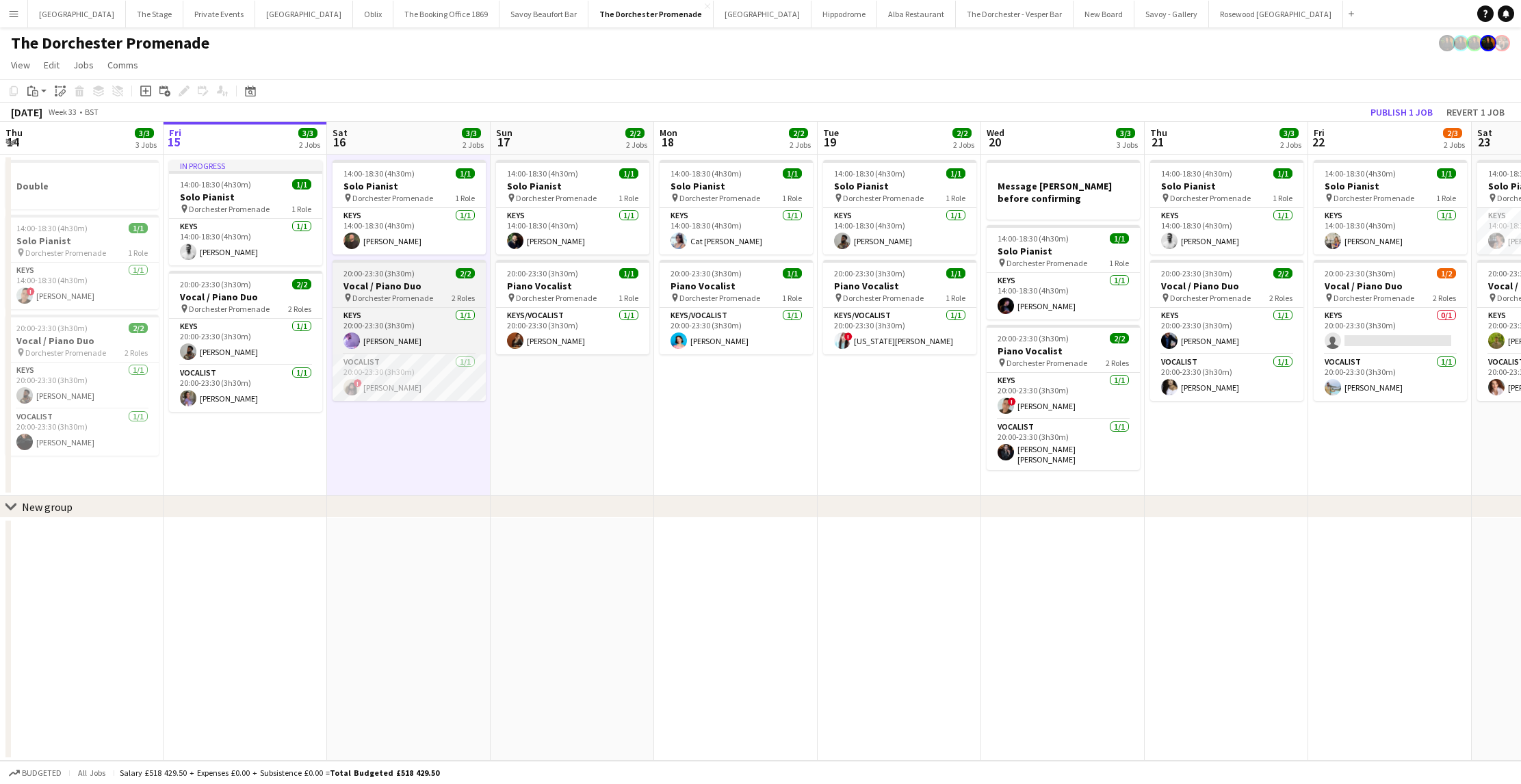
click at [418, 302] on span "Dorchester Promenade" at bounding box center [392, 298] width 81 height 10
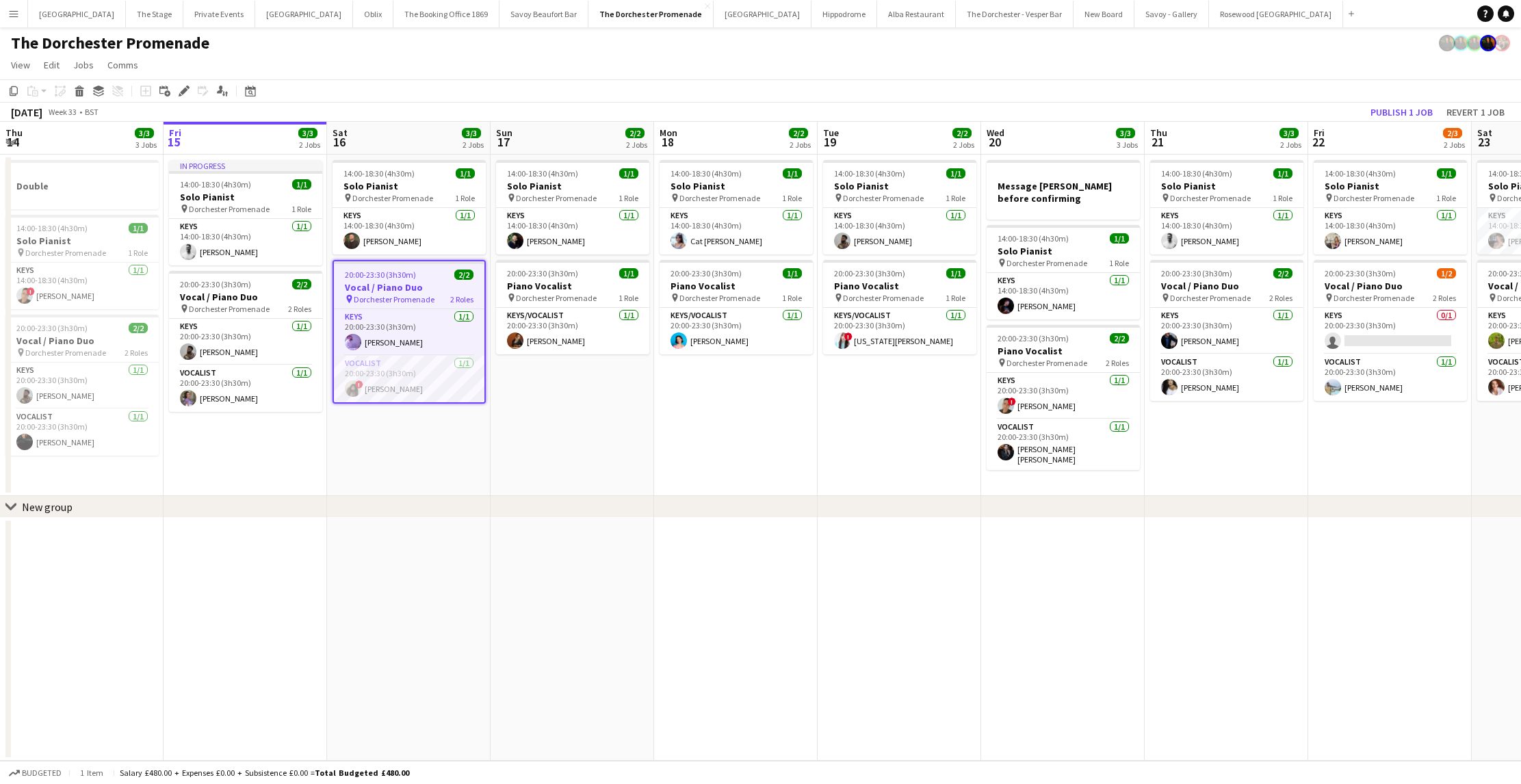
click at [419, 460] on app-date-cell "14:00-18:30 (4h30m) 1/1 Solo Pianist pin Dorchester Promenade 1 Role Keys [DATE…" at bounding box center [408, 325] width 163 height 341
